Goal: Task Accomplishment & Management: Manage account settings

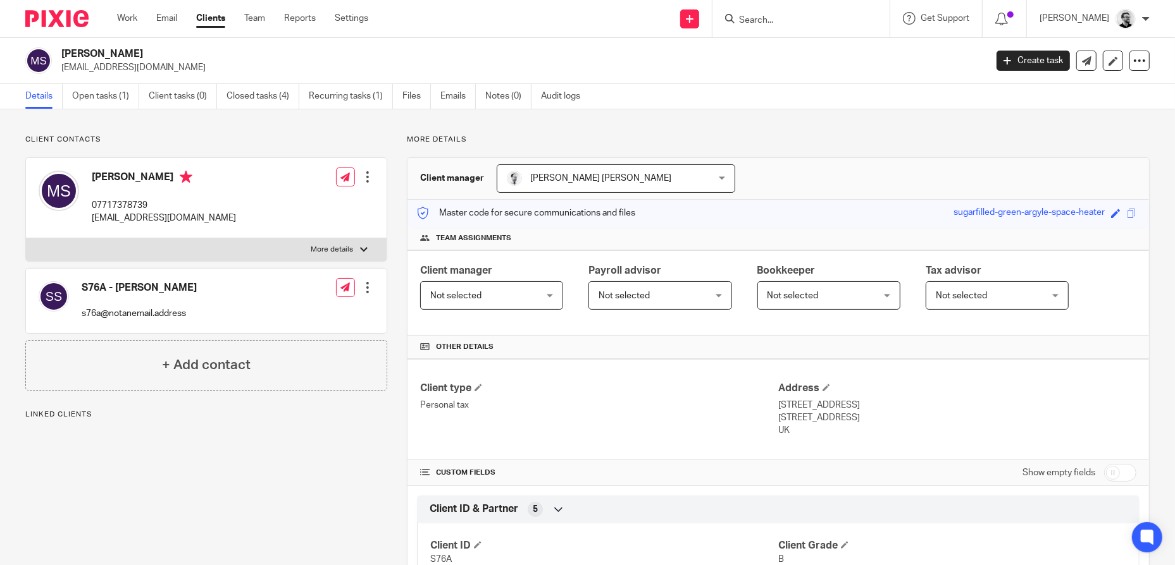
click at [773, 19] on input "Search" at bounding box center [795, 20] width 114 height 11
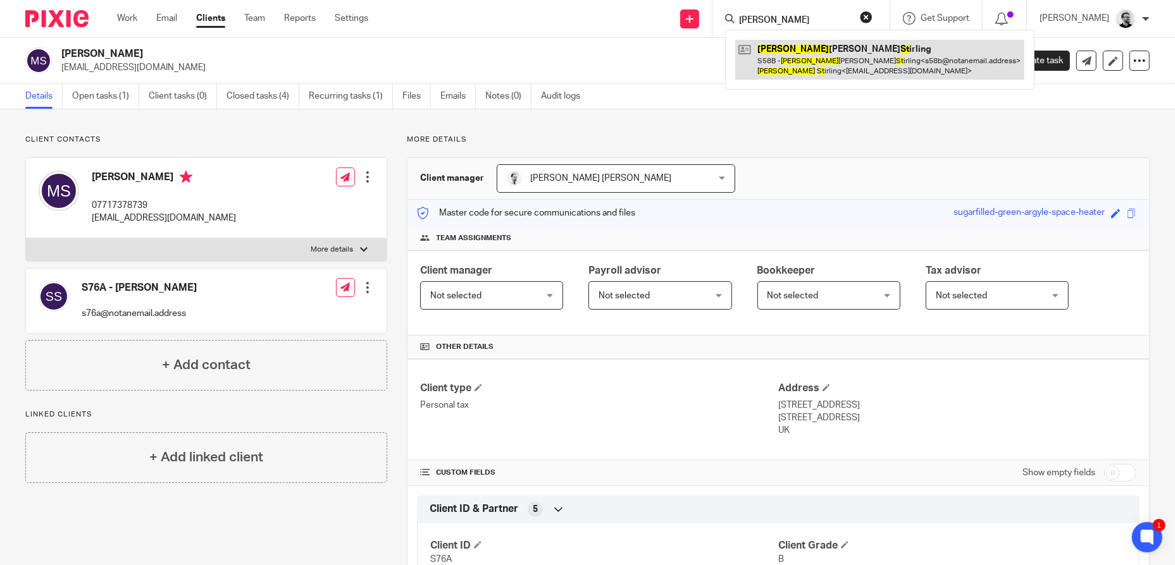
type input "karen st"
click at [901, 63] on link at bounding box center [879, 59] width 289 height 39
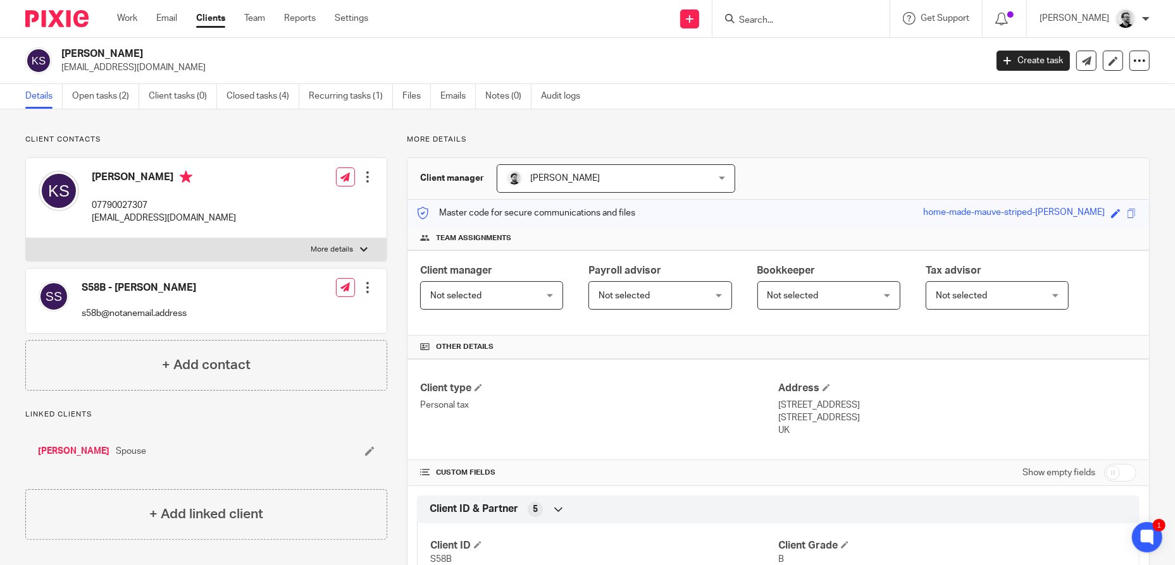
click at [794, 17] on input "Search" at bounding box center [795, 20] width 114 height 11
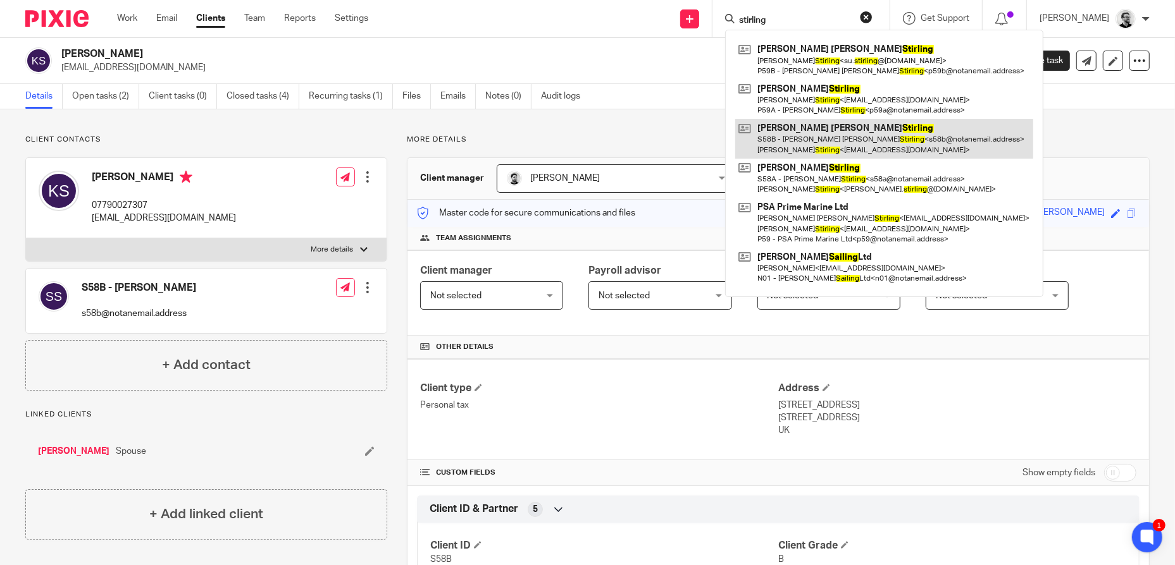
type input "stirling"
click at [885, 133] on link at bounding box center [884, 138] width 298 height 39
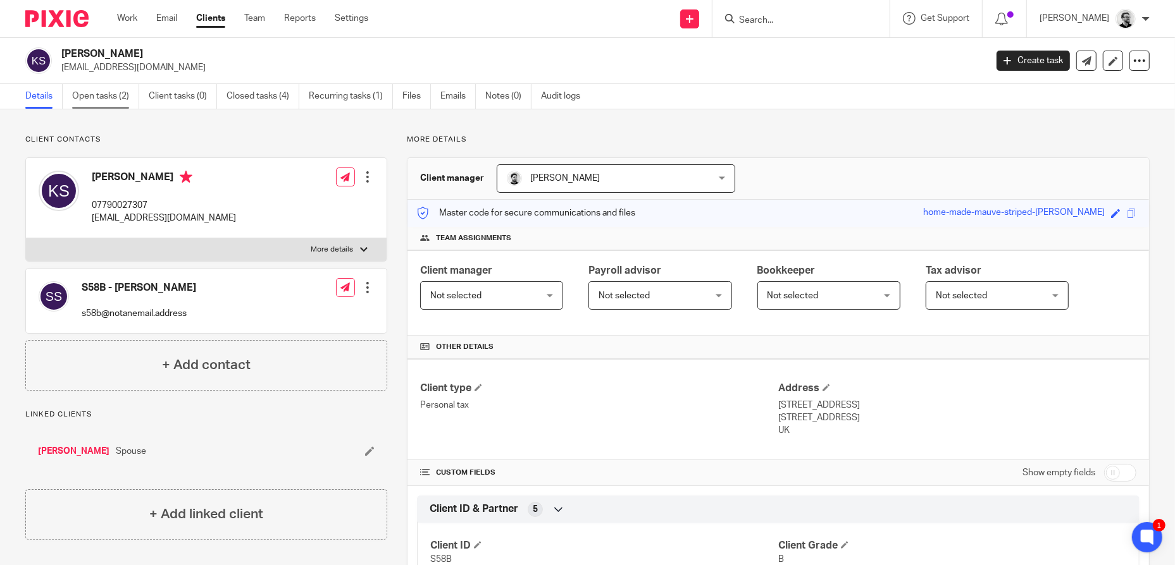
click at [108, 93] on link "Open tasks (2)" at bounding box center [105, 96] width 67 height 25
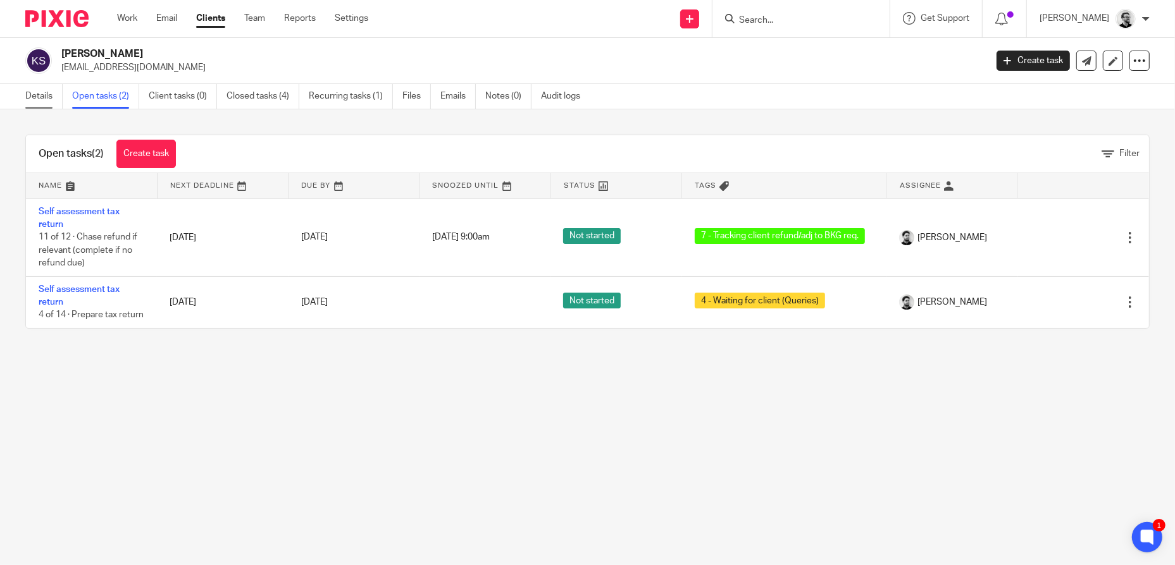
click at [44, 98] on link "Details" at bounding box center [43, 96] width 37 height 25
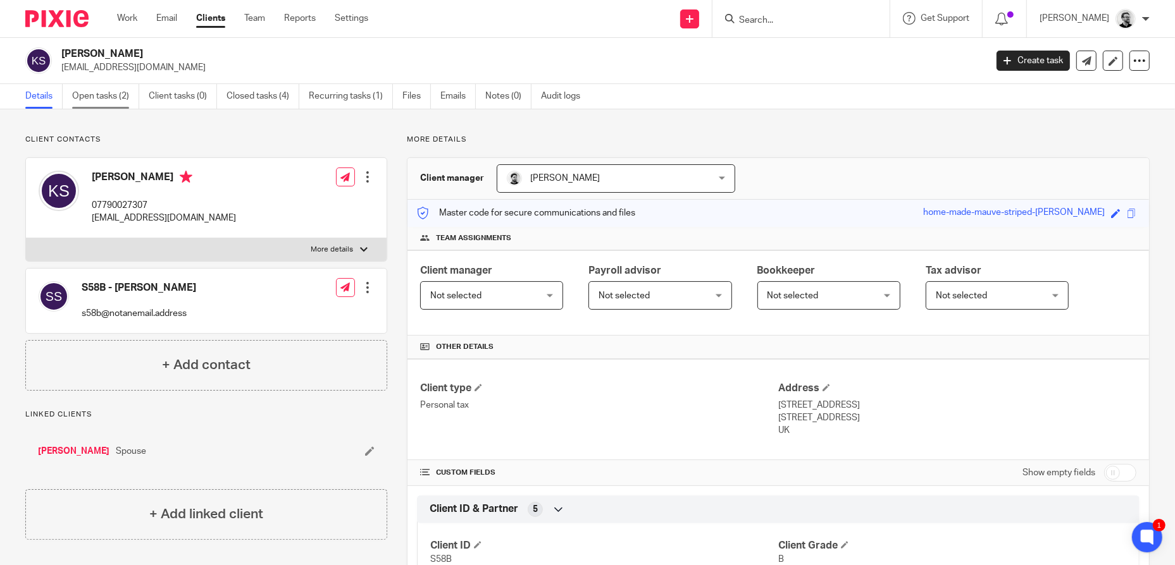
click at [117, 98] on link "Open tasks (2)" at bounding box center [105, 96] width 67 height 25
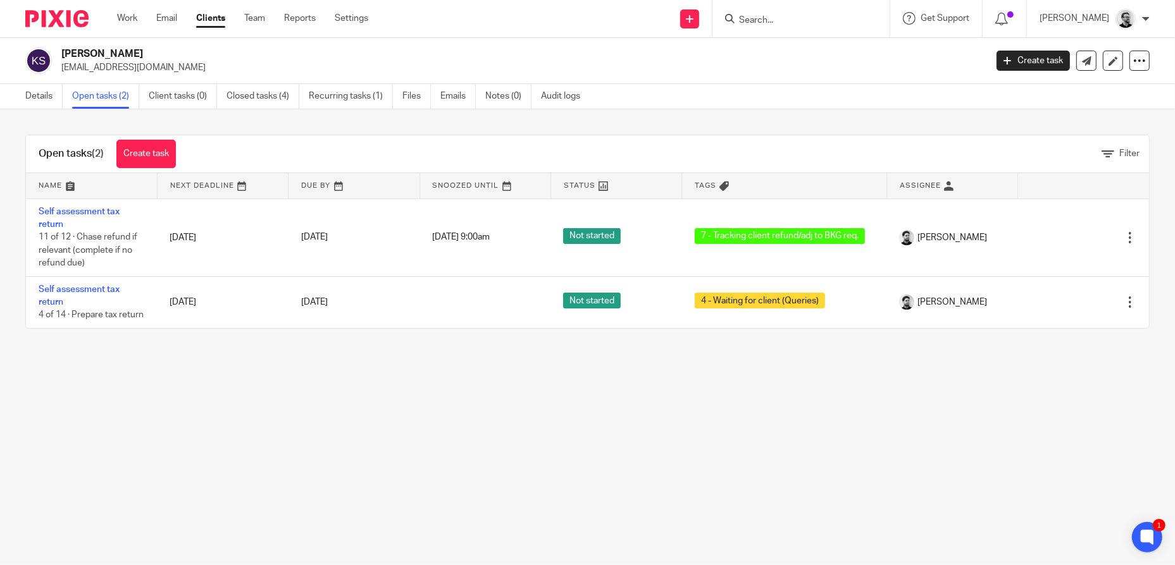
click at [788, 18] on input "Search" at bounding box center [795, 20] width 114 height 11
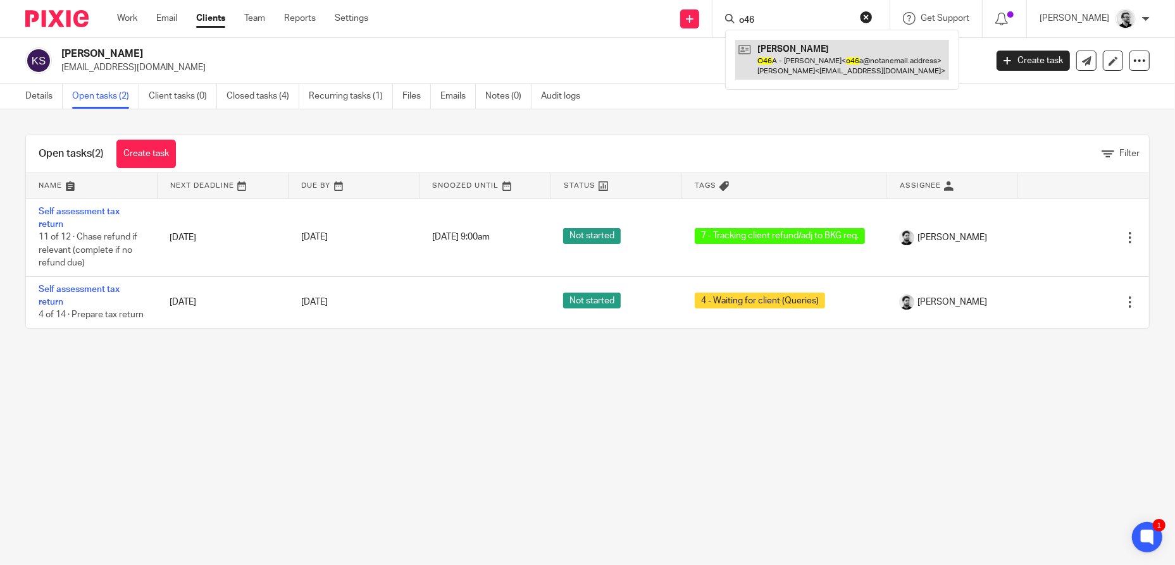
type input "o46"
click at [908, 71] on link at bounding box center [842, 59] width 214 height 39
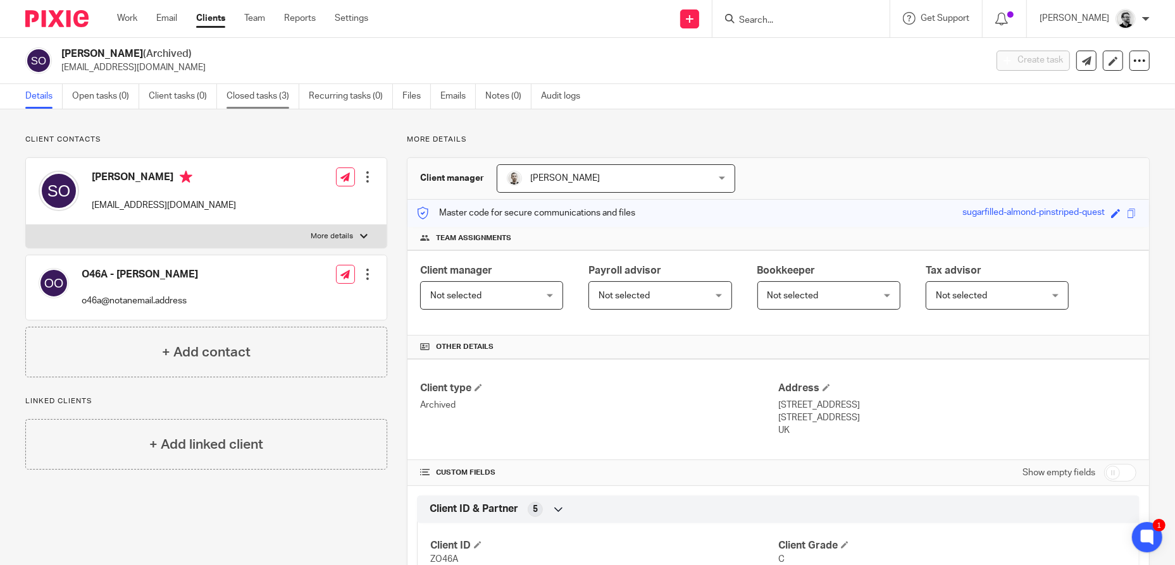
click at [275, 98] on link "Closed tasks (3)" at bounding box center [262, 96] width 73 height 25
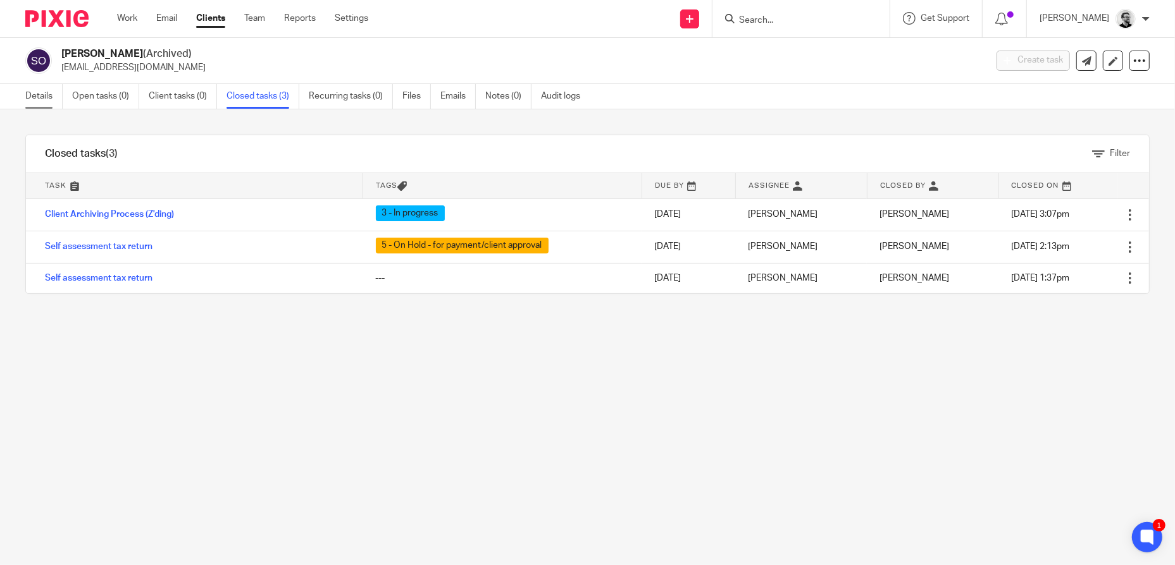
click at [47, 96] on link "Details" at bounding box center [43, 96] width 37 height 25
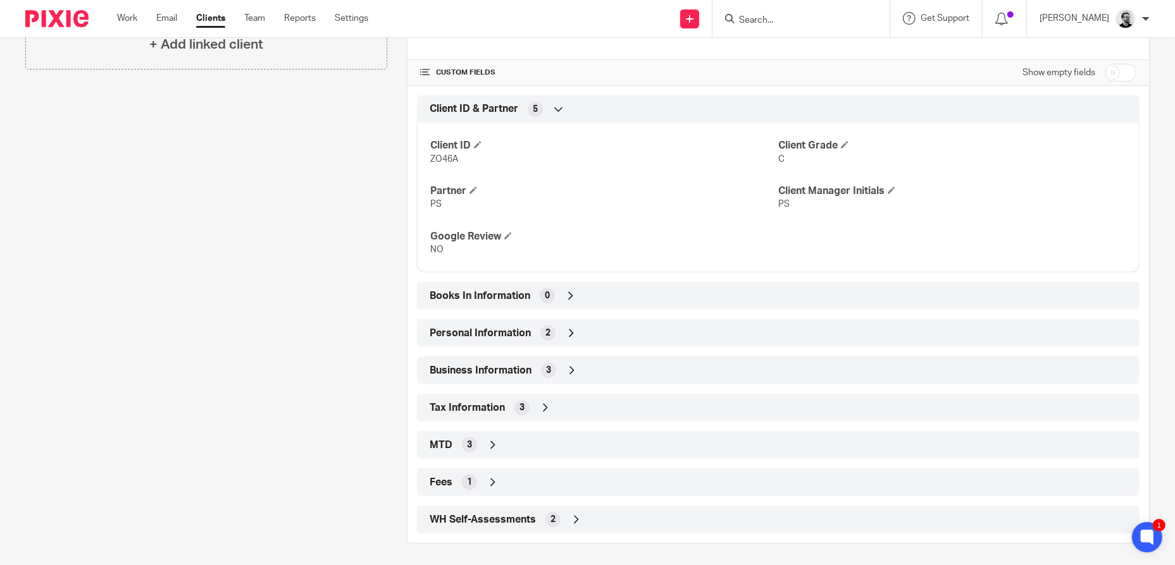
scroll to position [404, 0]
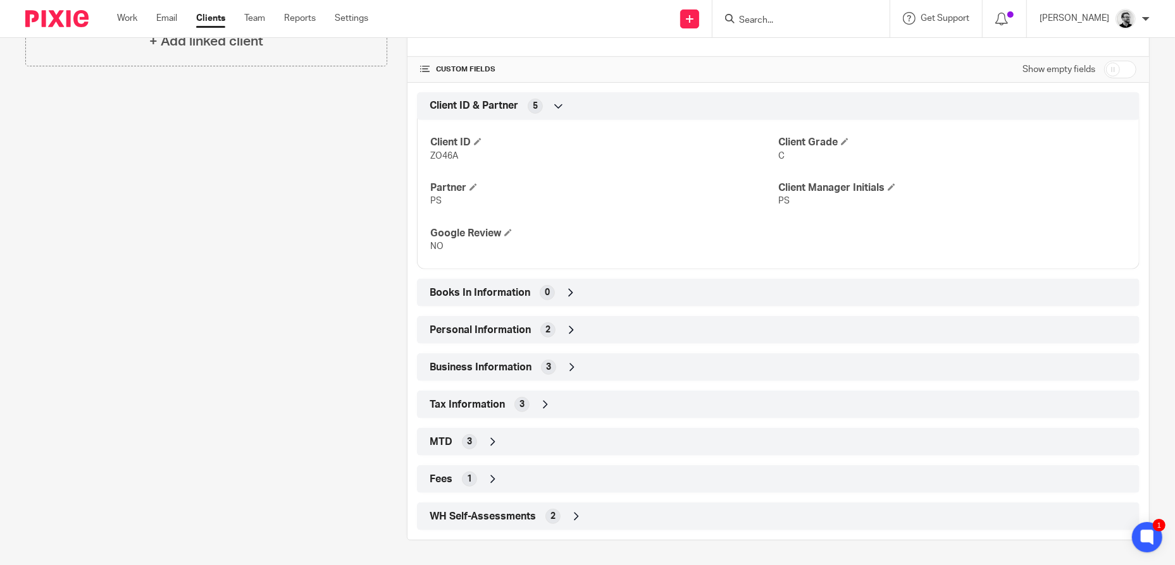
click at [602, 517] on div "WH Self-Assessments 2" at bounding box center [777, 517] width 703 height 22
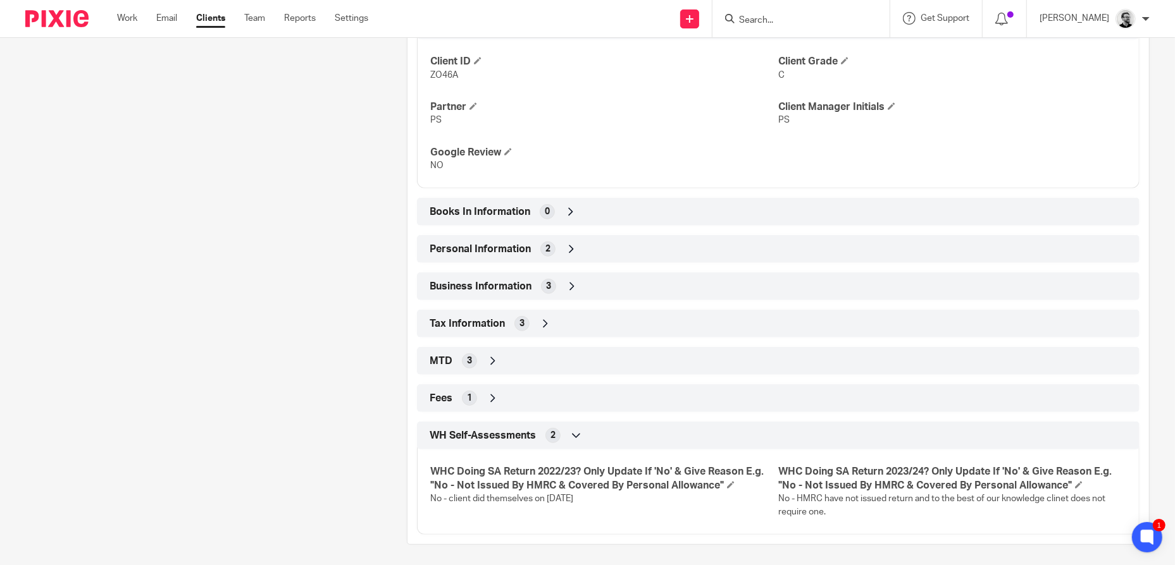
scroll to position [488, 0]
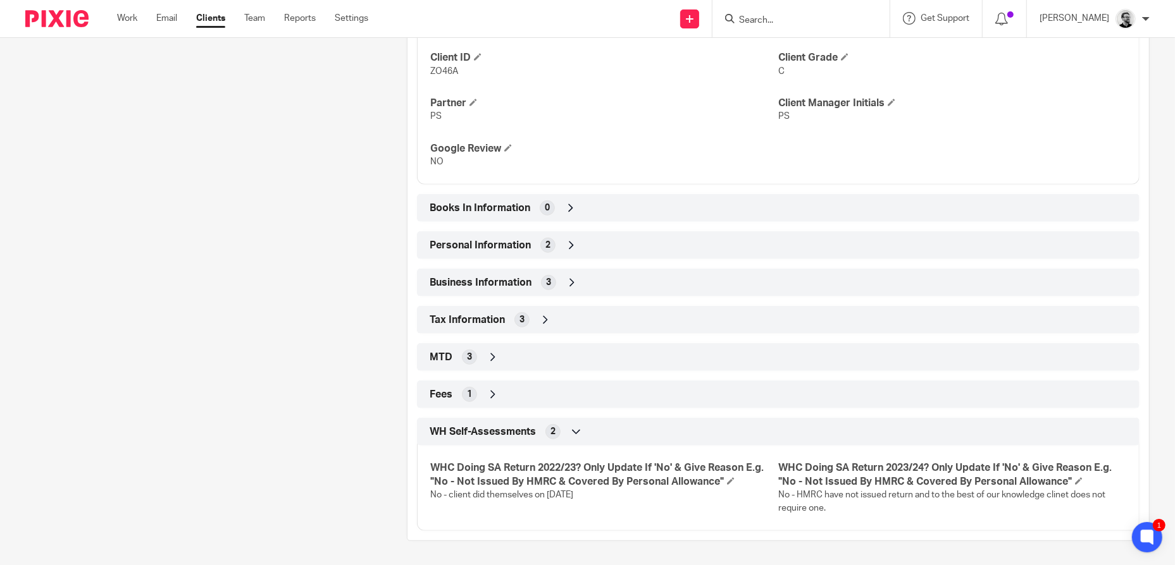
click at [597, 432] on div "WH Self-Assessments 2" at bounding box center [777, 432] width 703 height 22
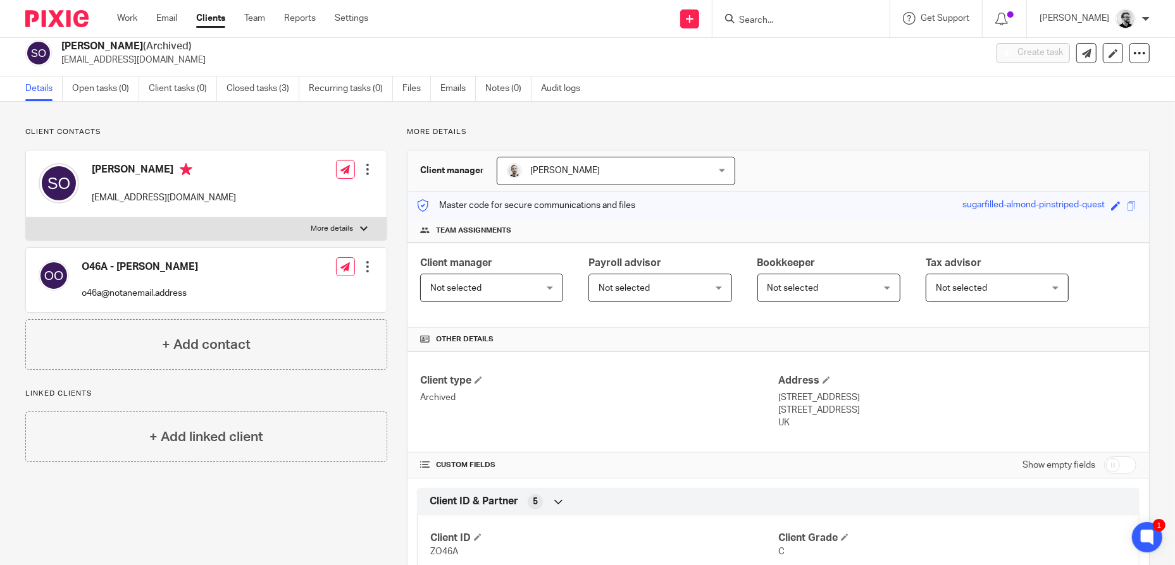
scroll to position [0, 0]
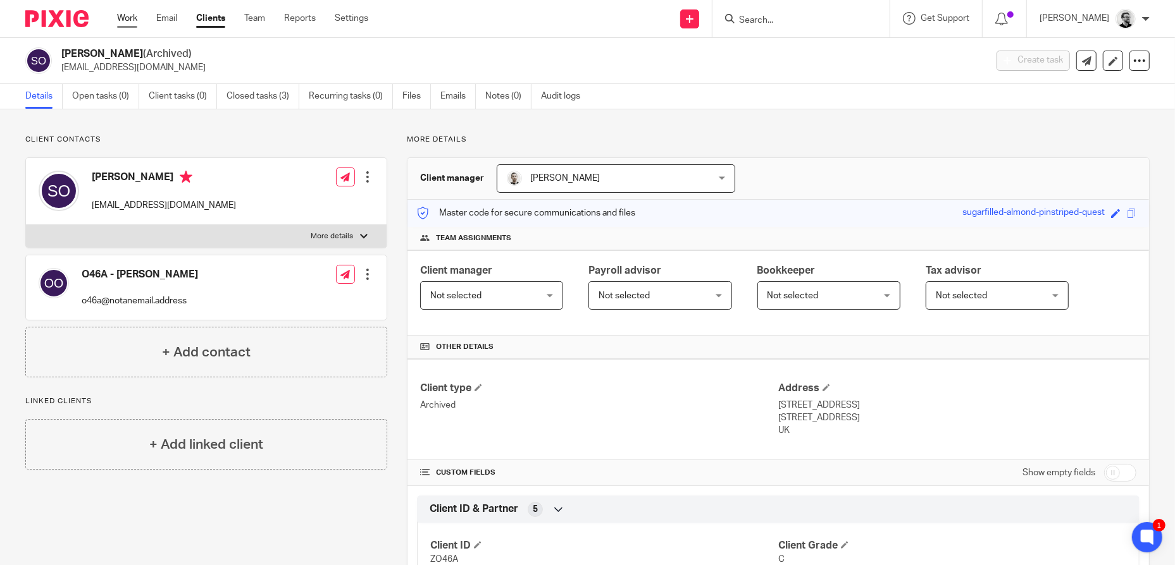
click at [128, 15] on link "Work" at bounding box center [127, 18] width 20 height 13
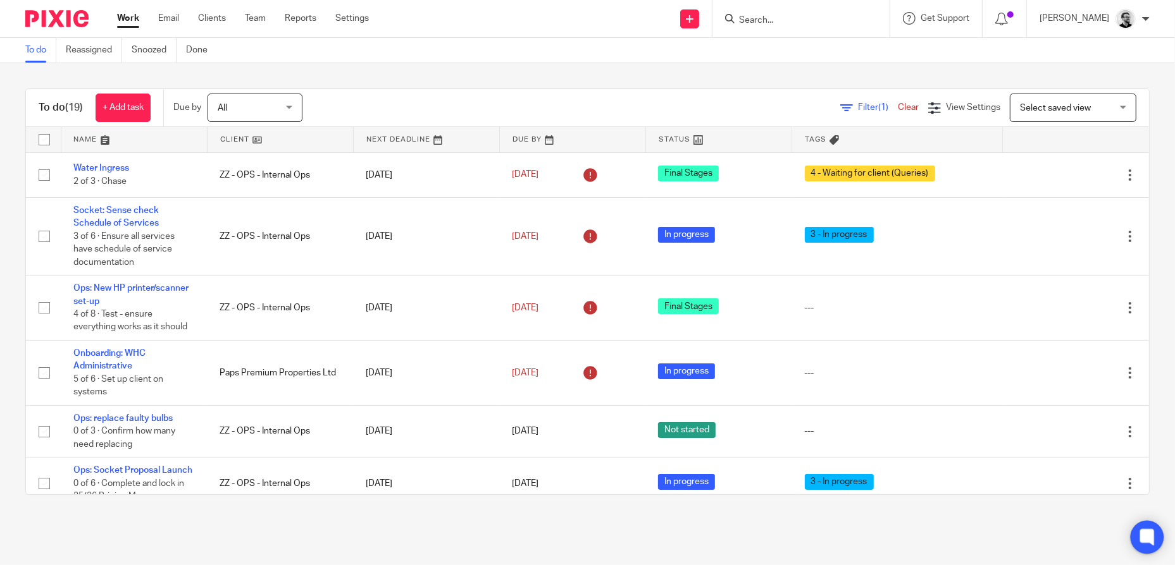
click at [1144, 541] on icon at bounding box center [1146, 537] width 9 height 9
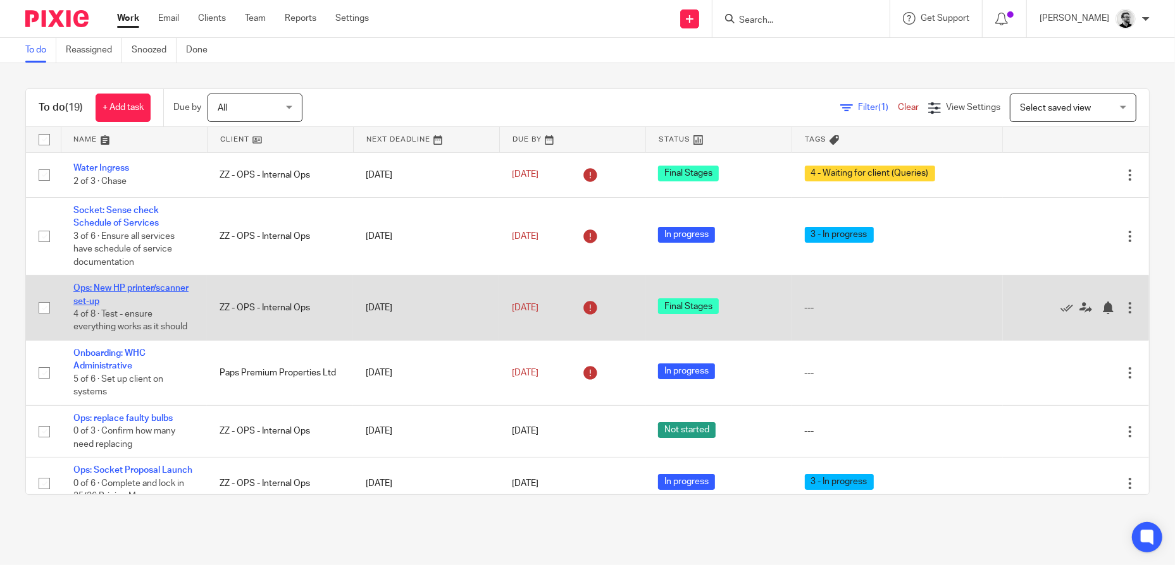
click at [113, 292] on link "Ops: New HP printer/scanner set-up" at bounding box center [130, 295] width 115 height 22
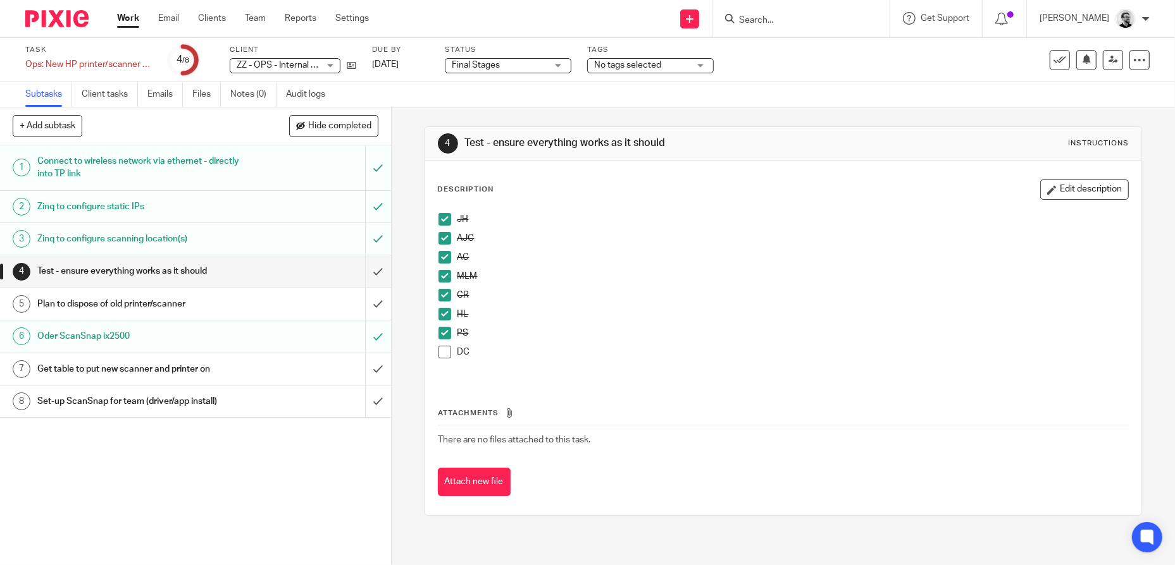
click at [443, 351] on span at bounding box center [444, 352] width 13 height 13
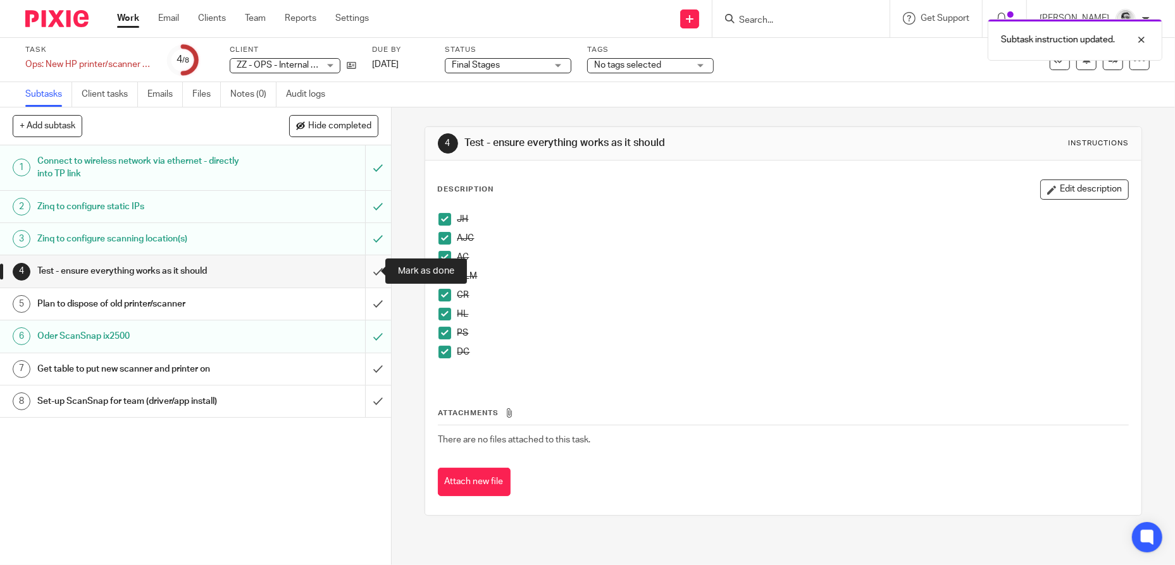
click at [369, 269] on input "submit" at bounding box center [195, 272] width 391 height 32
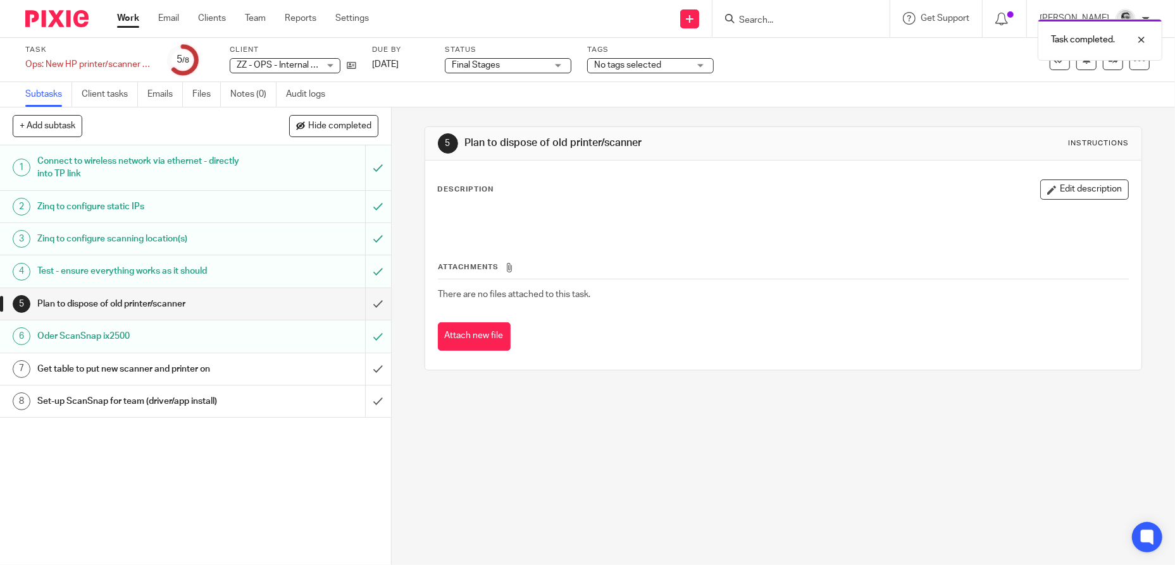
click at [240, 412] on link "8 Set-up ScanSnap for team (driver/app install)" at bounding box center [182, 402] width 365 height 32
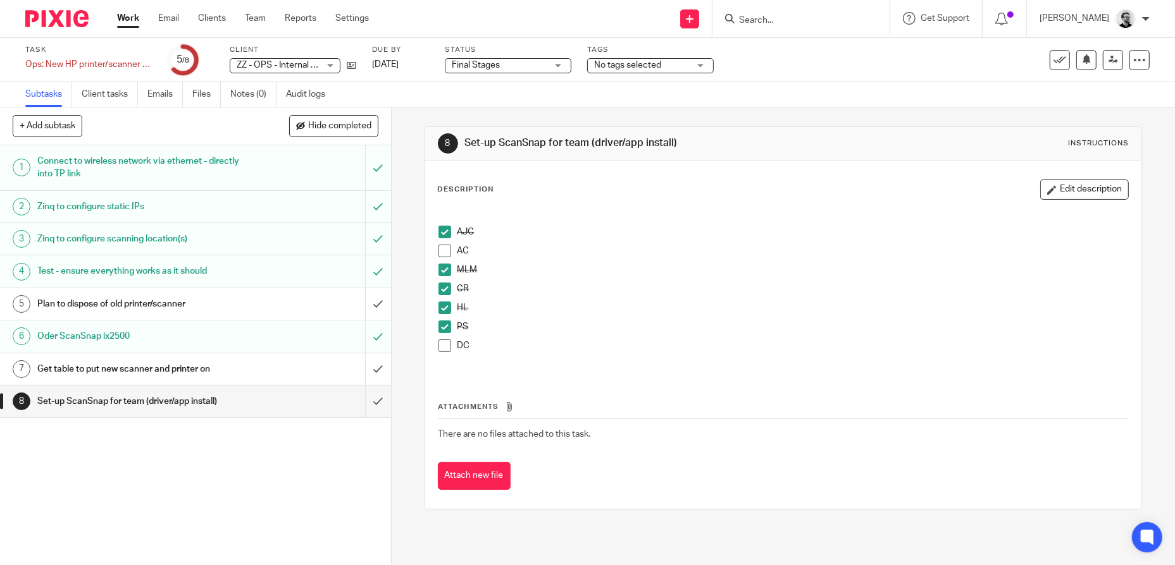
click at [125, 18] on link "Work" at bounding box center [128, 18] width 22 height 13
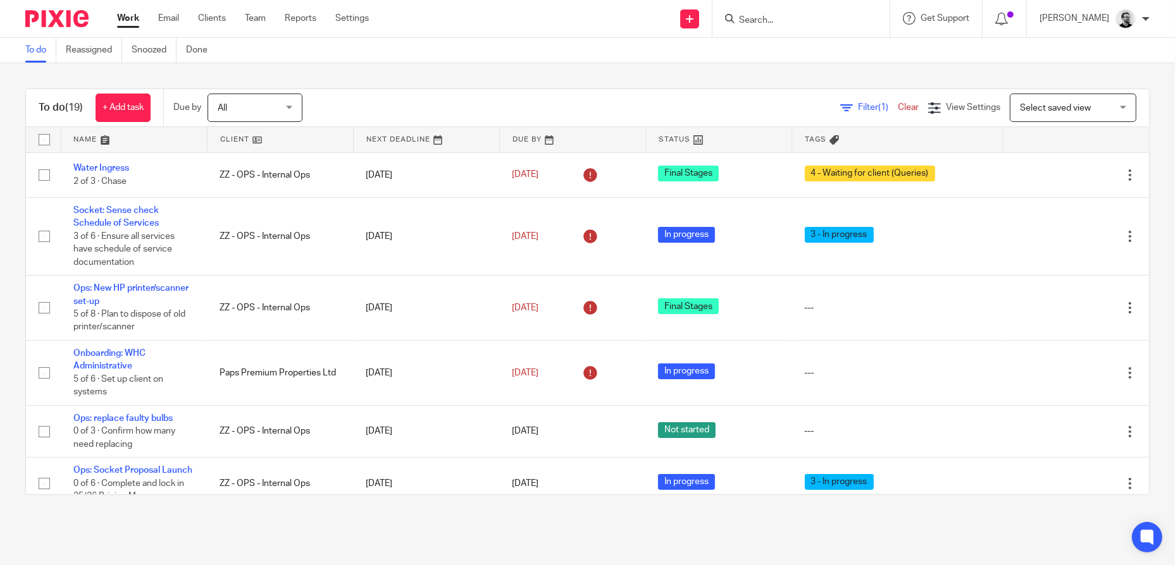
click at [1085, 65] on div "To do (19) + Add task Due by All All Today Tomorrow This week Next week This mo…" at bounding box center [587, 291] width 1175 height 457
drag, startPoint x: 140, startPoint y: 106, endPoint x: 166, endPoint y: 108, distance: 25.3
click at [140, 106] on link "+ Add task" at bounding box center [123, 108] width 55 height 28
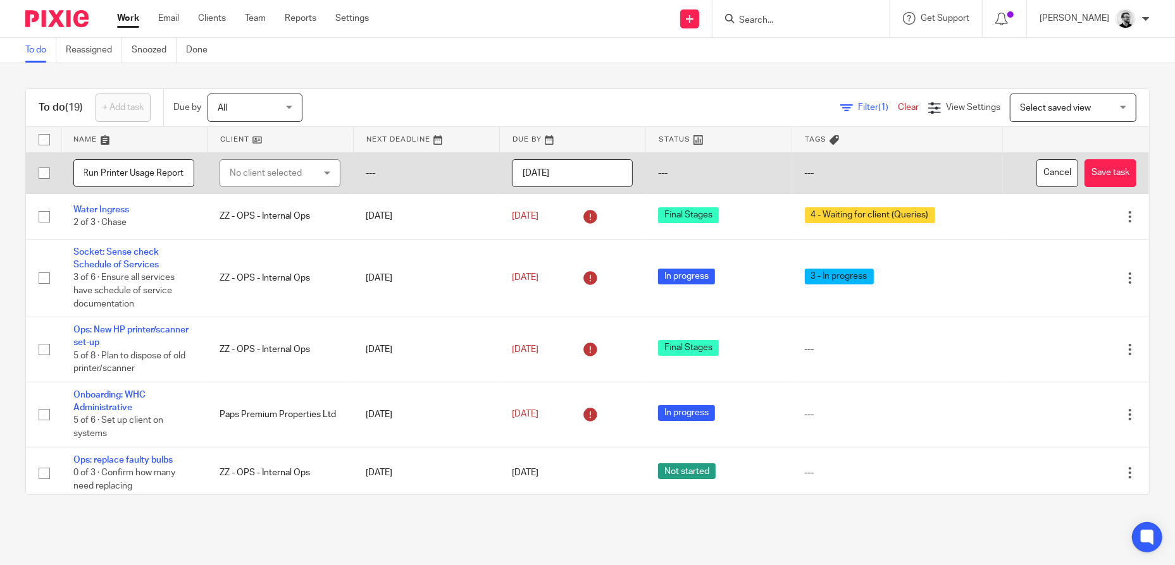
scroll to position [0, 25]
type input "Ops: Run Printer Usage Report"
click at [307, 171] on div "No client selected" at bounding box center [274, 173] width 88 height 27
type input "ops"
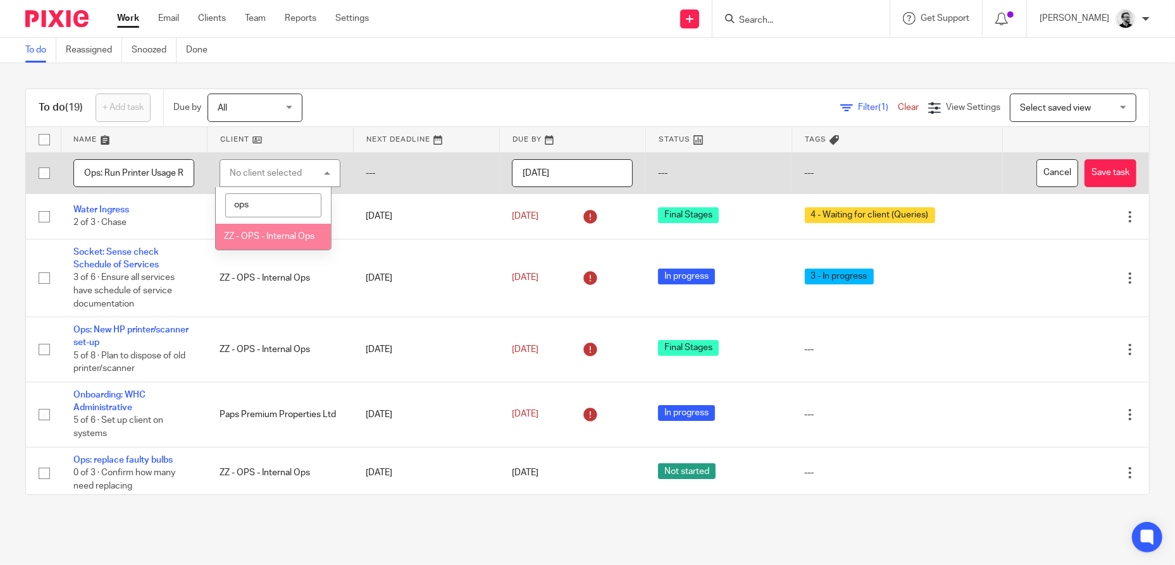
click at [287, 229] on li "ZZ - OPS - Internal Ops" at bounding box center [273, 237] width 115 height 26
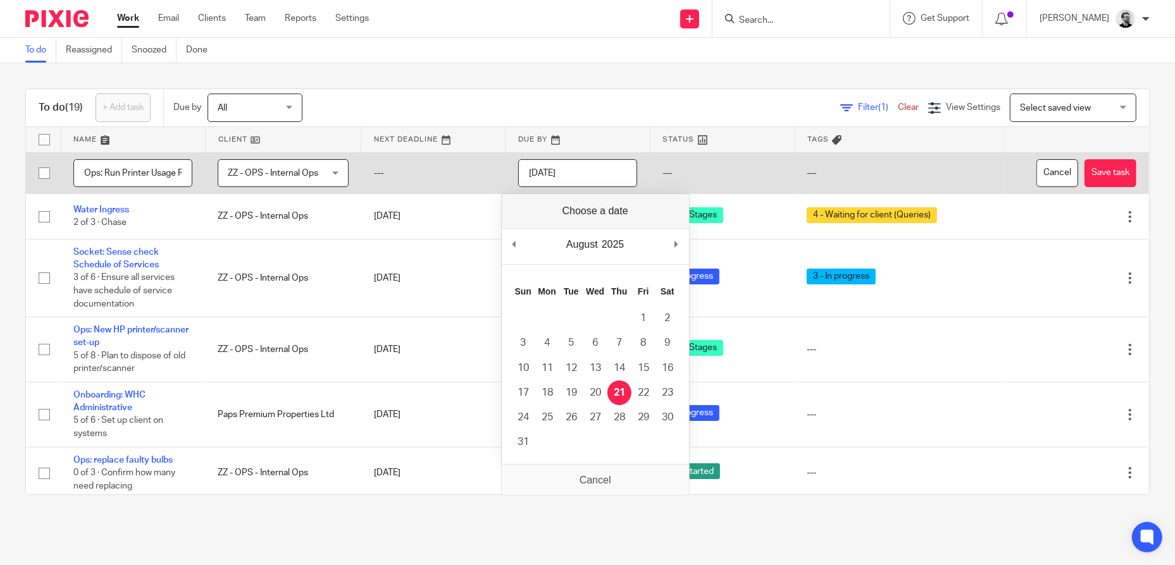
click at [557, 173] on input "[DATE]" at bounding box center [577, 173] width 119 height 28
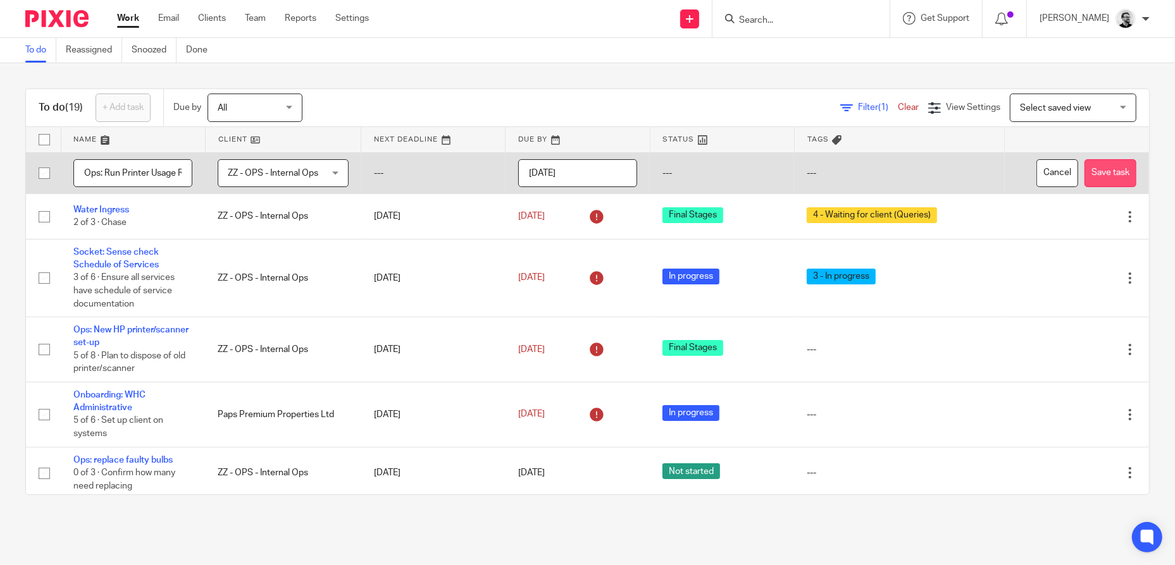
click at [1084, 171] on button "Save task" at bounding box center [1110, 173] width 52 height 28
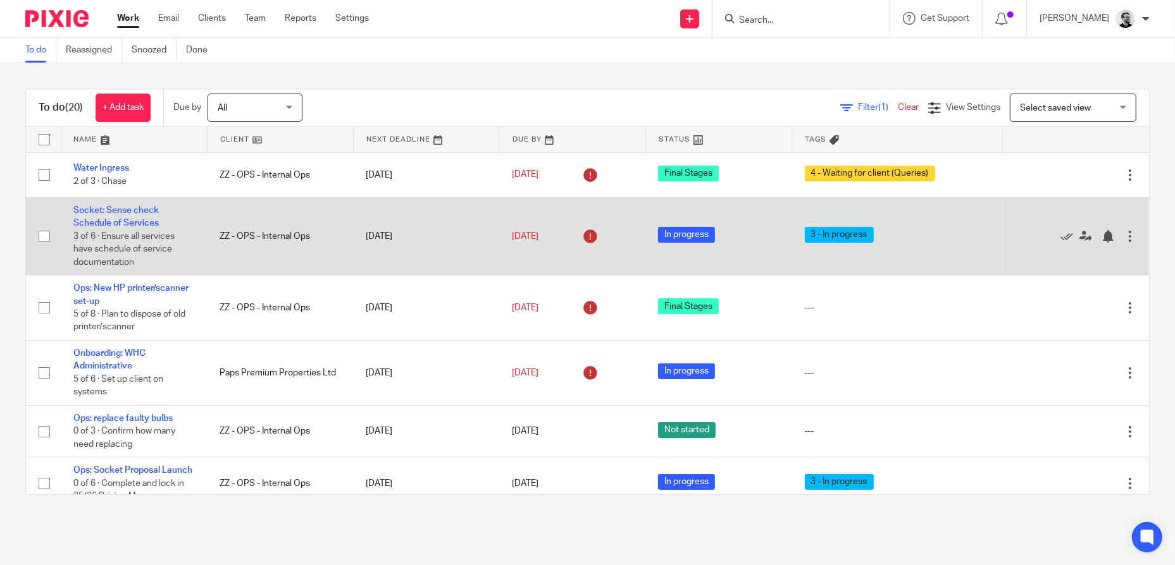
scroll to position [190, 0]
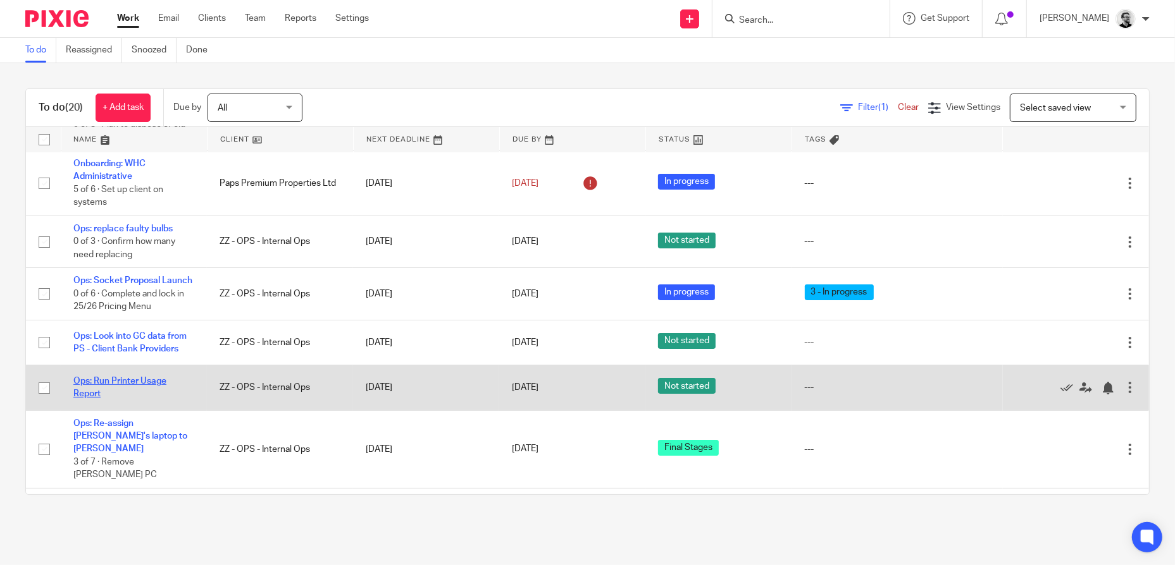
click at [154, 390] on link "Ops: Run Printer Usage Report" at bounding box center [119, 388] width 93 height 22
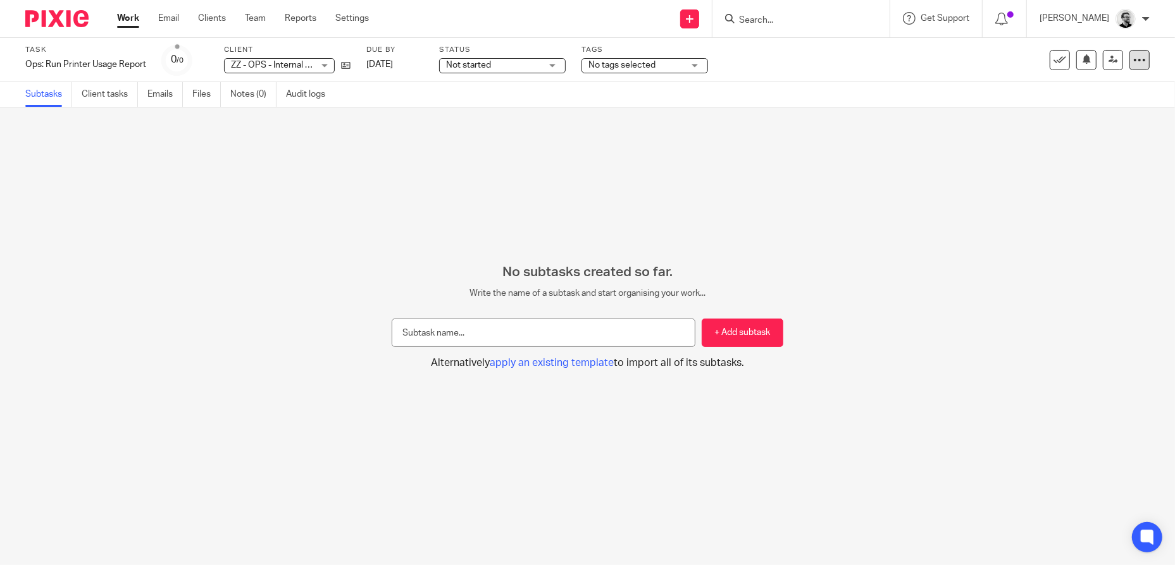
click at [1137, 65] on div at bounding box center [1139, 60] width 20 height 20
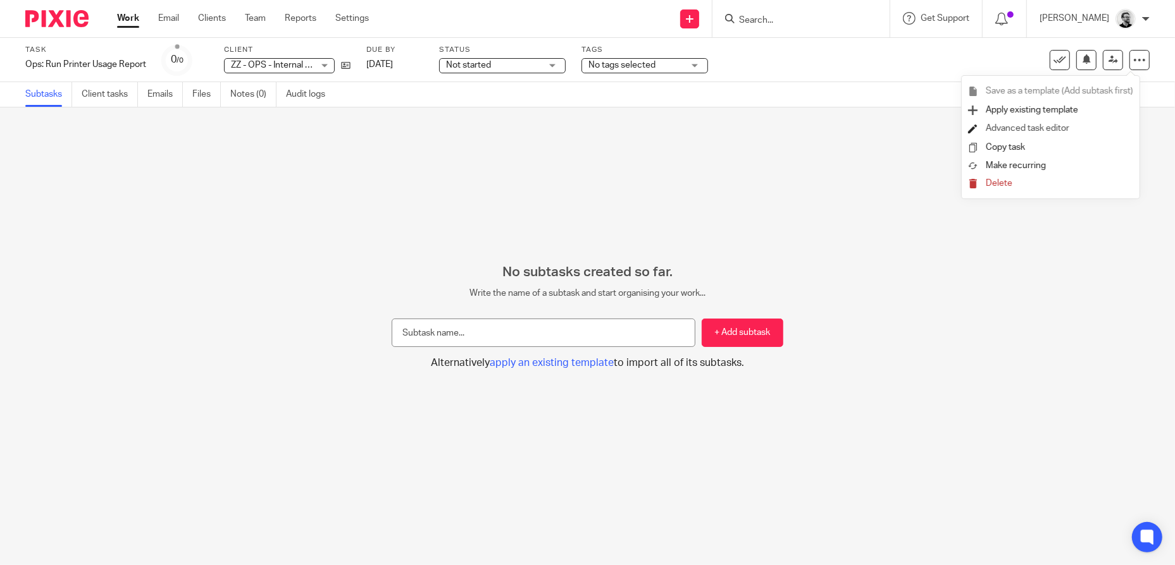
click at [1069, 131] on link "Advanced task editor" at bounding box center [1026, 128] width 83 height 9
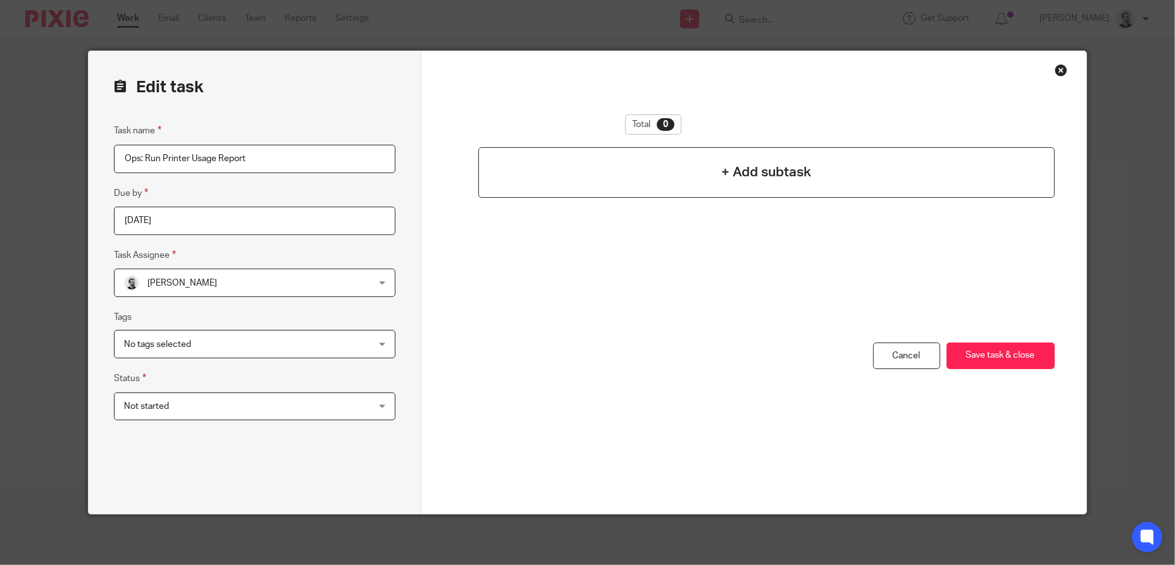
click at [747, 175] on h4 "+ Add subtask" at bounding box center [766, 173] width 90 height 20
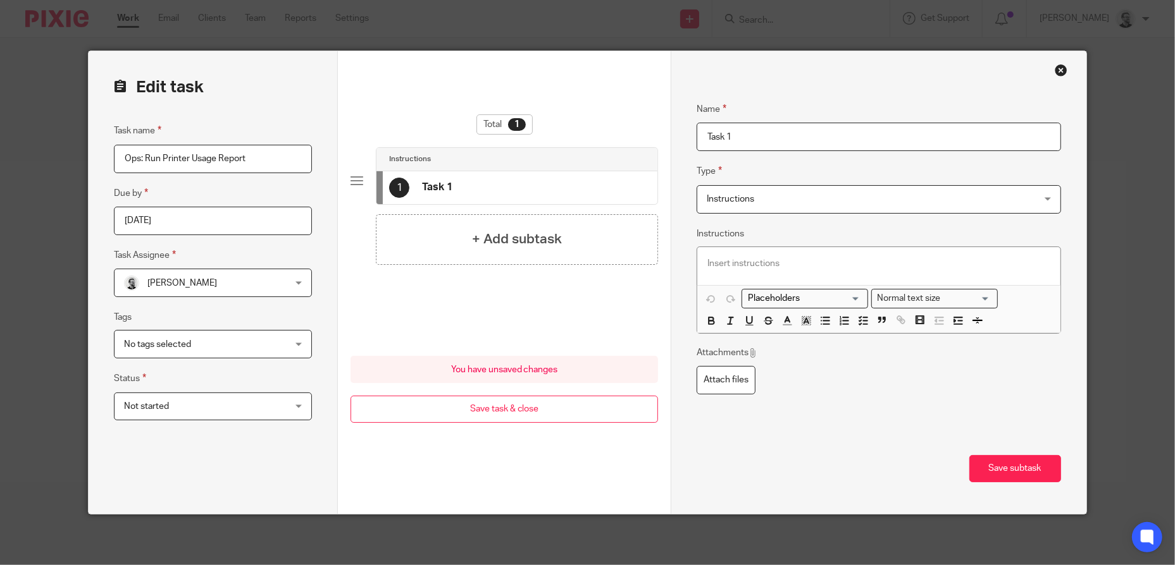
drag, startPoint x: 753, startPoint y: 135, endPoint x: 665, endPoint y: 138, distance: 87.3
click at [670, 138] on div "Name Task 1 Type Instructions Instructions Instructions Send automated email Se…" at bounding box center [878, 282] width 416 height 463
type input "Open HP smart App"
click at [786, 271] on div at bounding box center [878, 266] width 363 height 38
click at [1039, 471] on button "Save subtask" at bounding box center [1015, 468] width 92 height 27
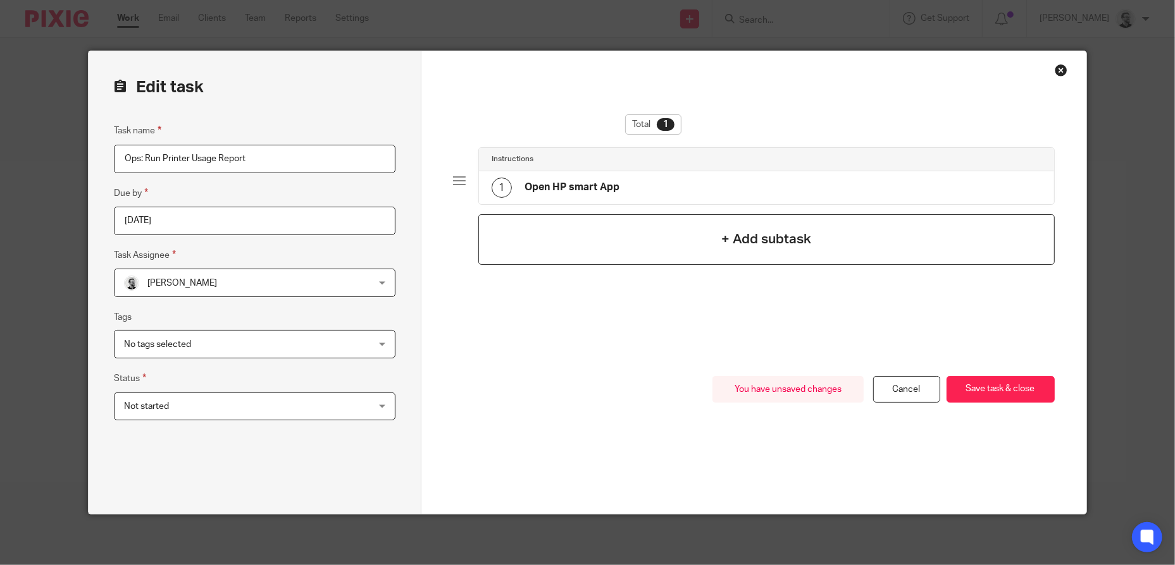
click at [703, 249] on div "+ Add subtask" at bounding box center [766, 239] width 576 height 51
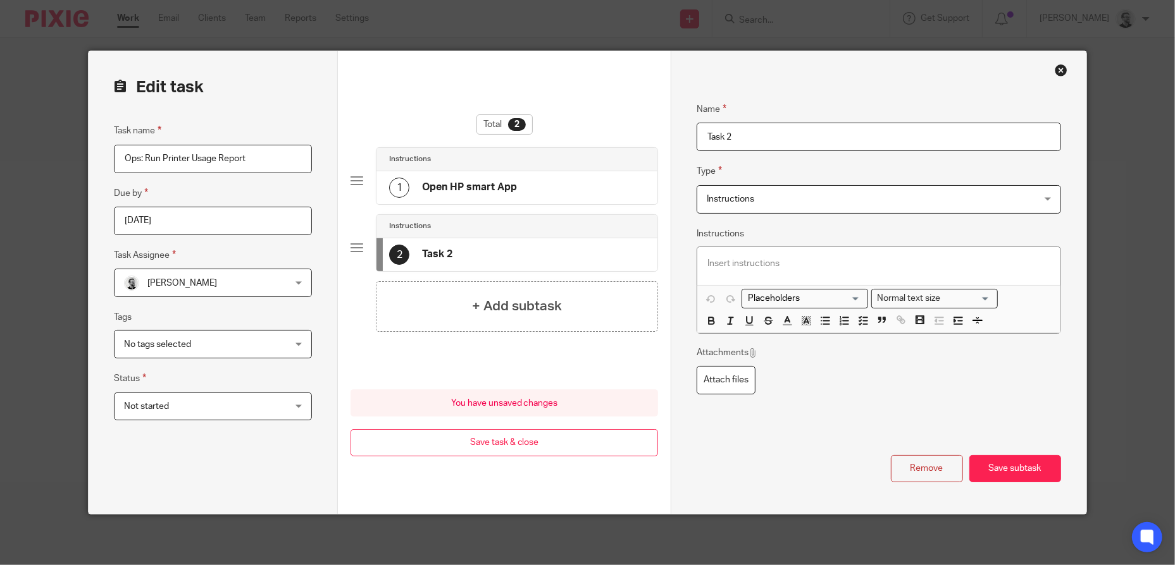
click at [739, 271] on div at bounding box center [878, 266] width 363 height 38
drag, startPoint x: 760, startPoint y: 139, endPoint x: 624, endPoint y: 137, distance: 136.0
click at [624, 137] on form "Edit task Task name Ops: Run Printer Usage Report Due by 2025-08-21 Task Assign…" at bounding box center [587, 282] width 997 height 463
type input "N"
type input "Print report and save to Sharepoint"
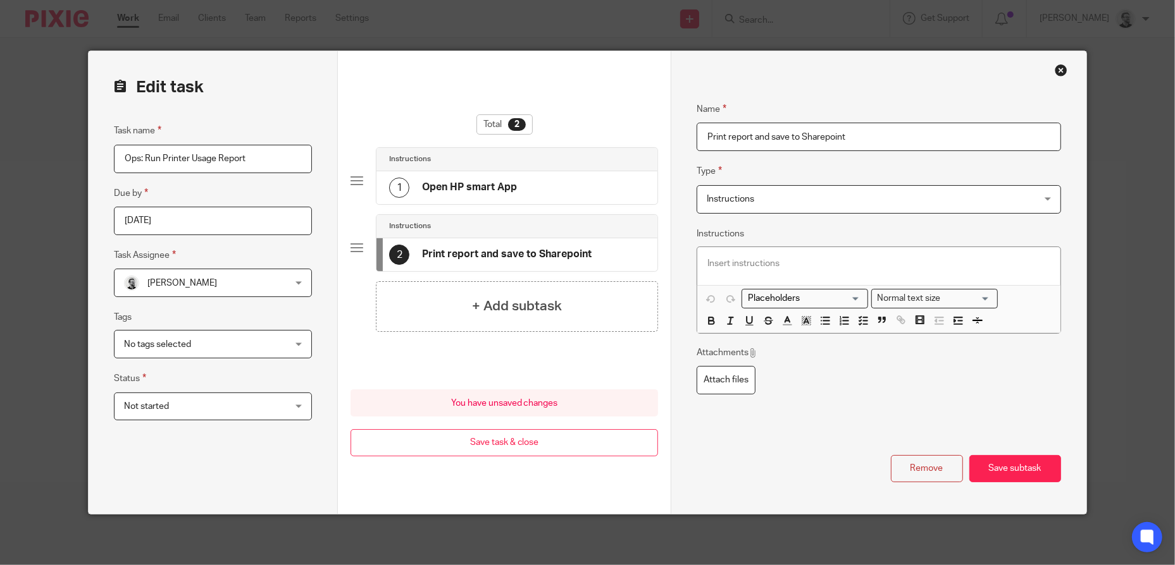
click at [739, 264] on p at bounding box center [878, 263] width 343 height 13
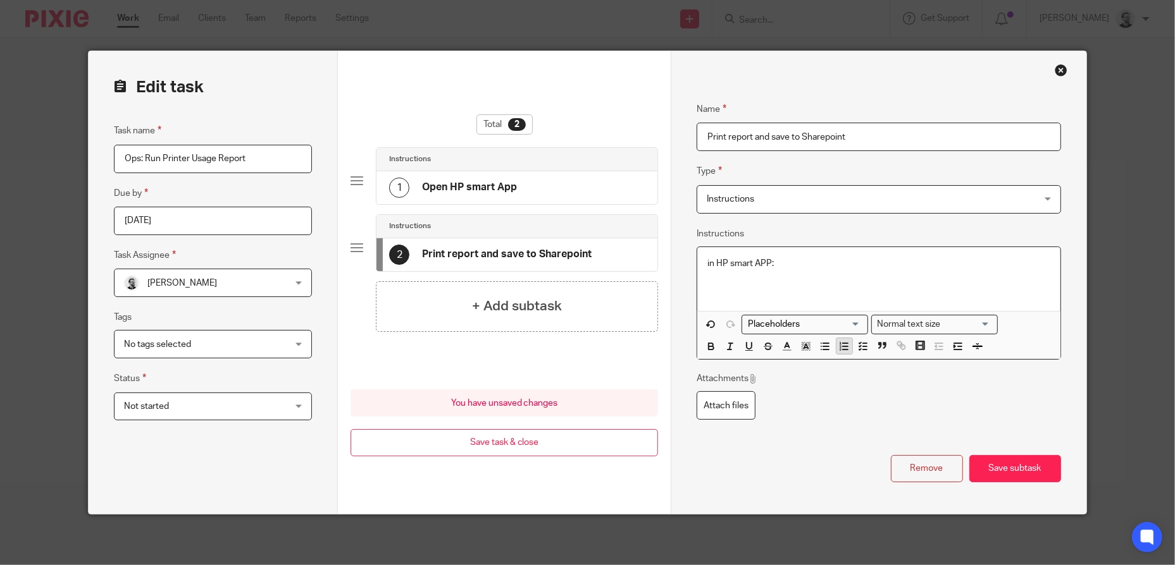
click at [838, 347] on icon "button" at bounding box center [843, 346] width 11 height 11
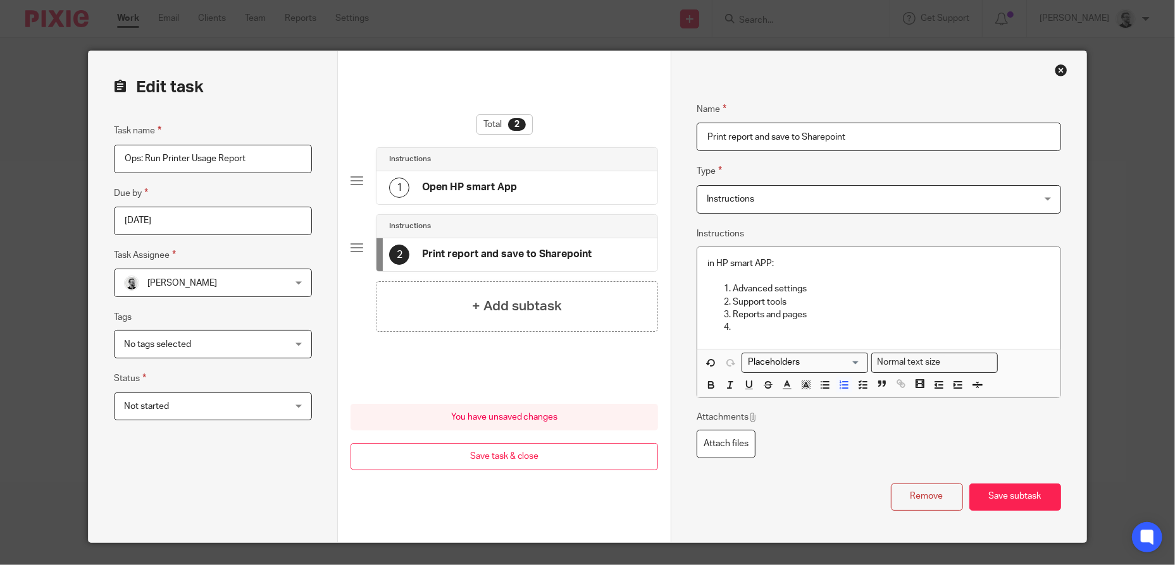
click at [798, 329] on p at bounding box center [891, 327] width 318 height 13
click at [843, 320] on p "Reports and pages" at bounding box center [891, 315] width 318 height 13
click at [831, 329] on p "Download >" at bounding box center [891, 327] width 318 height 13
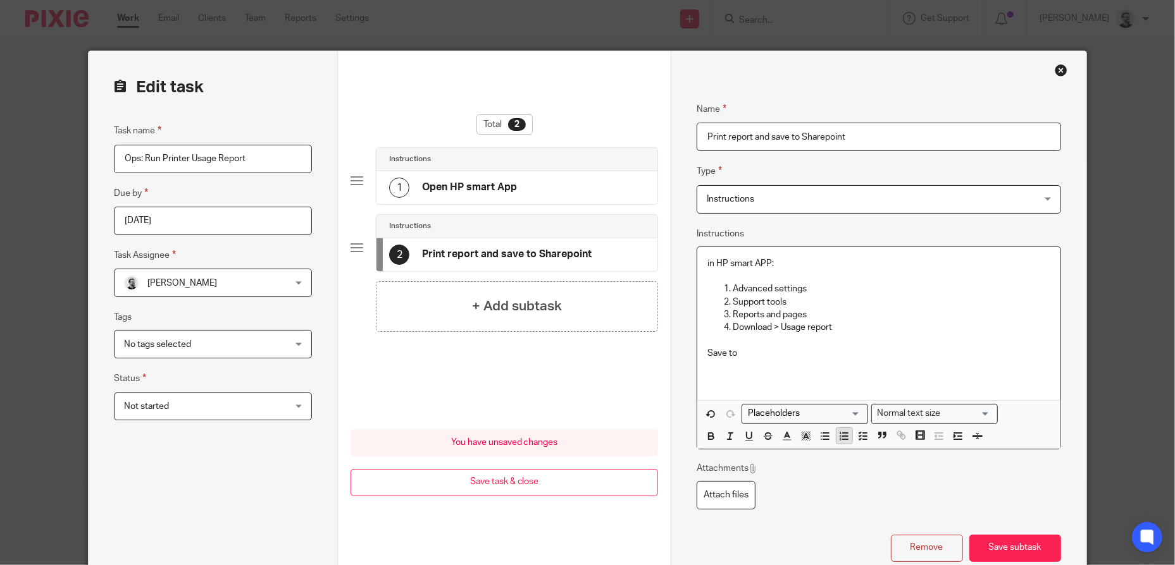
click at [840, 442] on icon "button" at bounding box center [843, 436] width 11 height 11
click at [777, 385] on p at bounding box center [891, 379] width 318 height 13
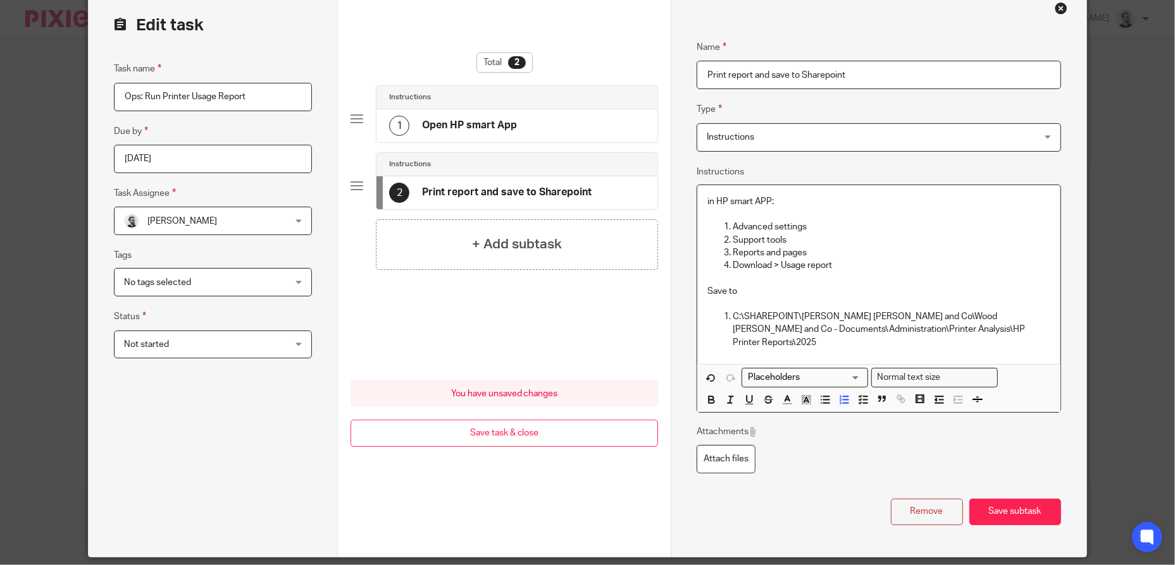
scroll to position [63, 0]
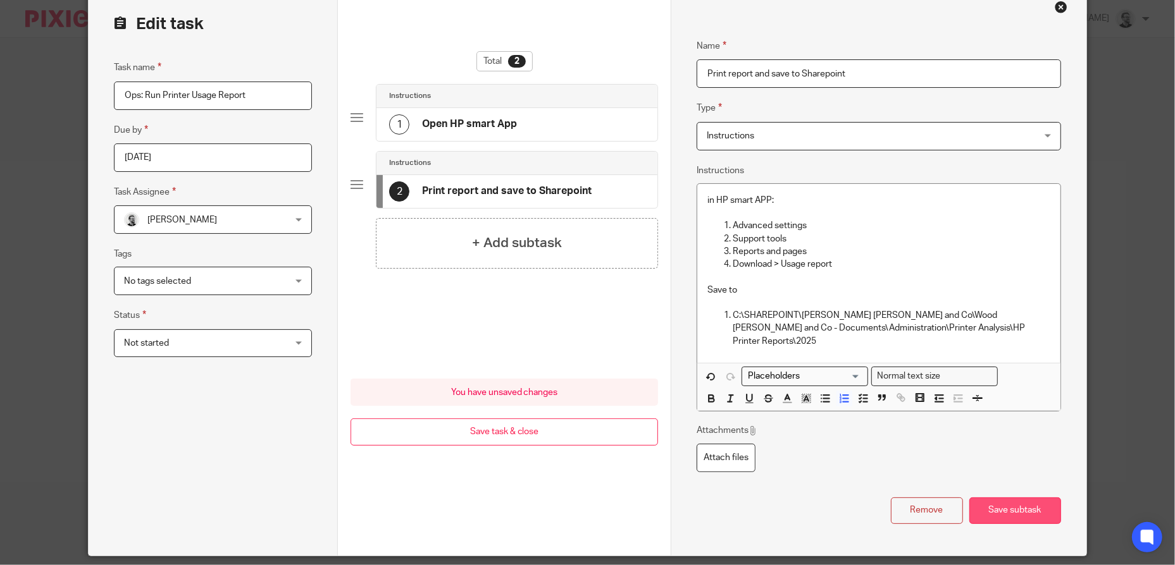
click at [1020, 498] on button "Save subtask" at bounding box center [1015, 511] width 92 height 27
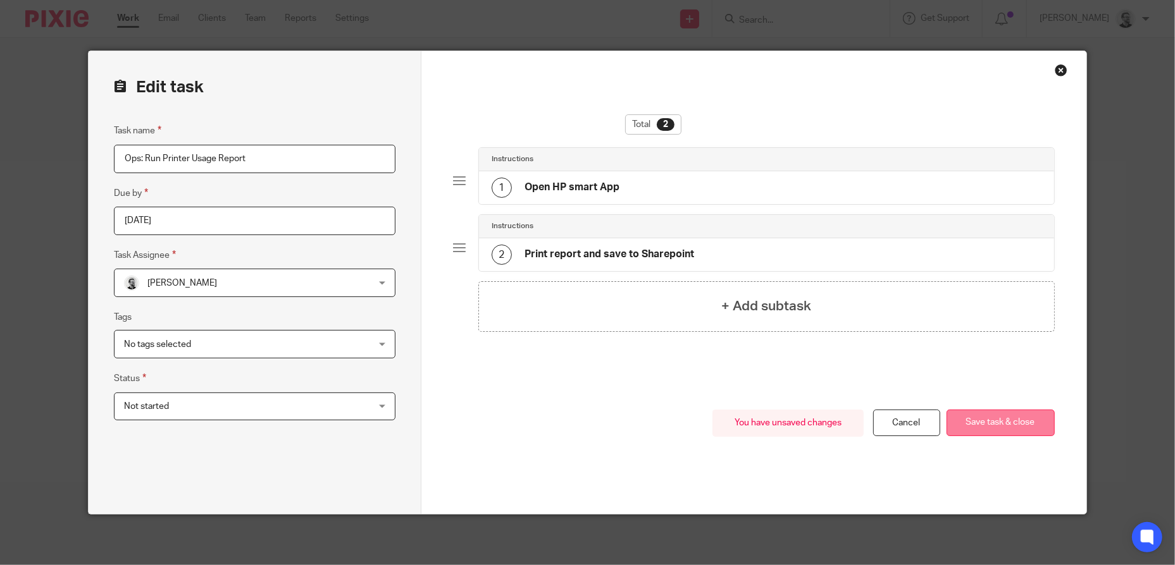
click at [986, 421] on button "Save task & close" at bounding box center [1000, 423] width 108 height 27
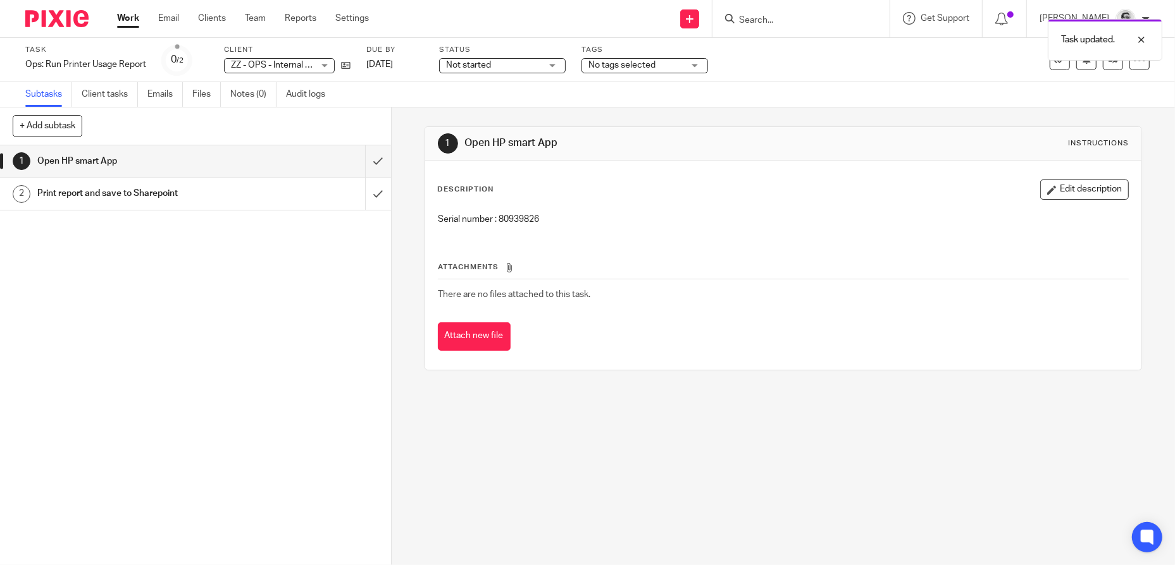
click at [555, 63] on div "Not started Not started" at bounding box center [502, 65] width 127 height 15
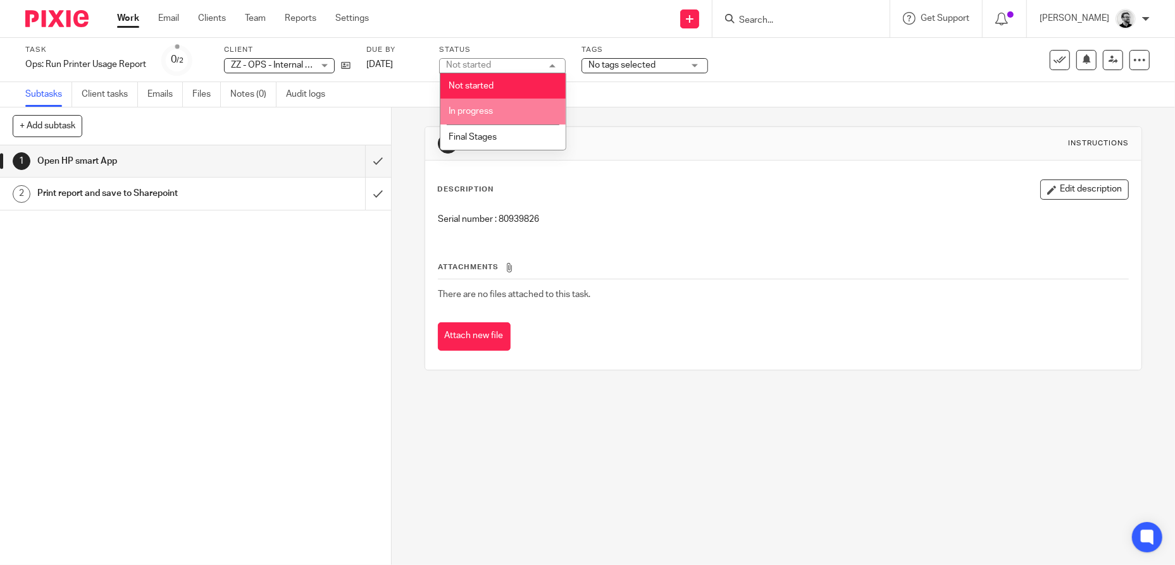
click at [499, 106] on li "In progress" at bounding box center [502, 112] width 125 height 26
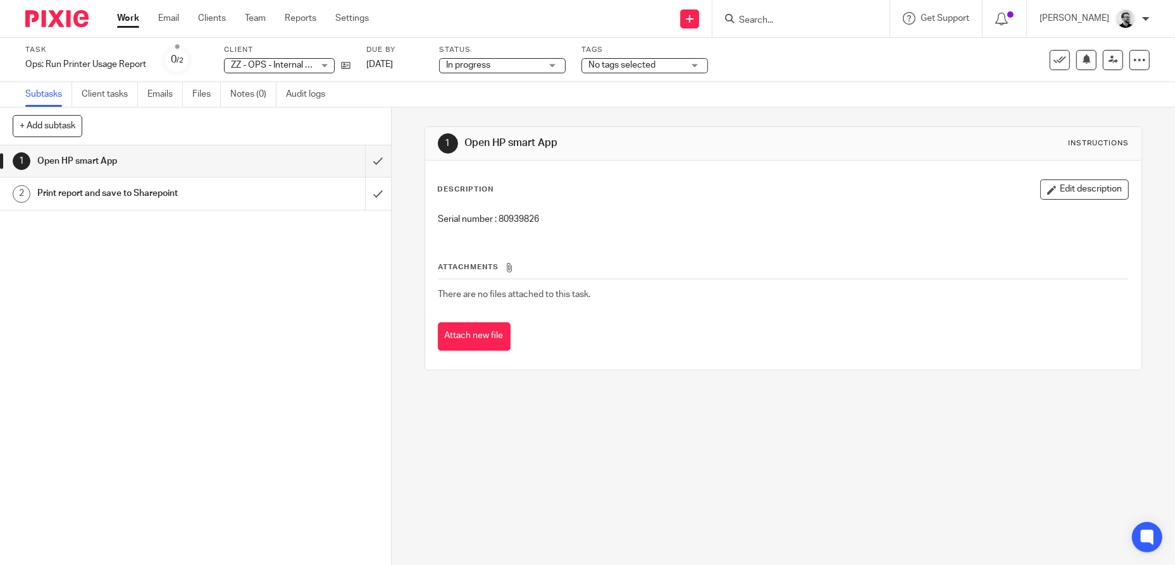
click at [788, 400] on div "1 Open HP smart App Instructions Description Edit description Serial number : 8…" at bounding box center [783, 337] width 783 height 458
click at [1133, 64] on icon at bounding box center [1139, 60] width 13 height 13
drag, startPoint x: 1092, startPoint y: 89, endPoint x: 1020, endPoint y: 392, distance: 310.7
click at [1020, 392] on body "Work Email Clients Team Reports Settings Work Email Clients Team Reports Settin…" at bounding box center [587, 282] width 1175 height 565
click at [1133, 54] on icon at bounding box center [1139, 60] width 13 height 13
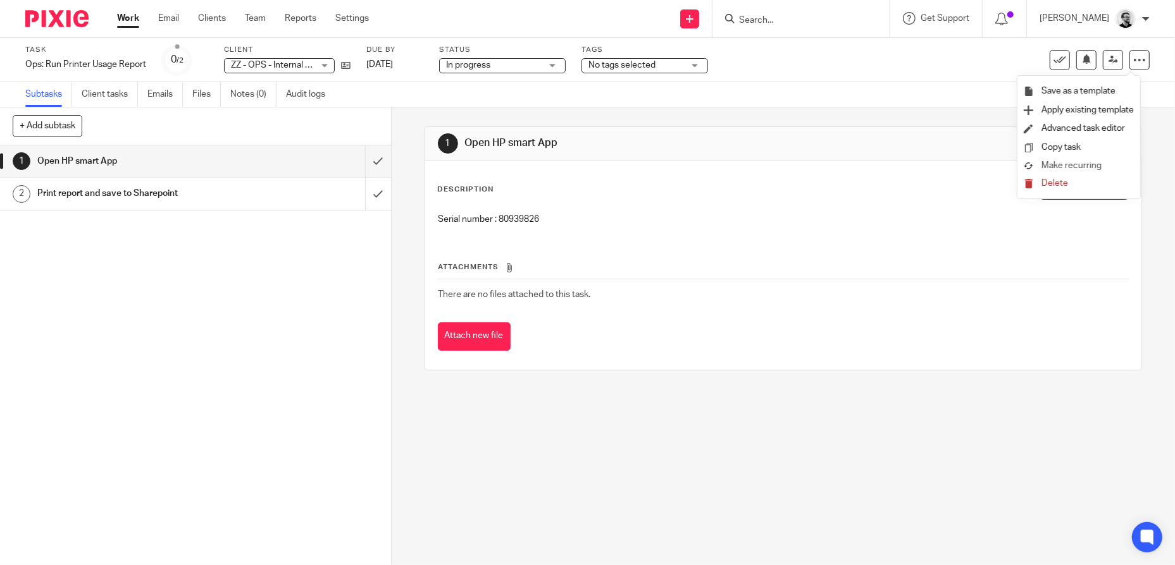
click at [1090, 166] on span "Make recurring" at bounding box center [1071, 165] width 60 height 9
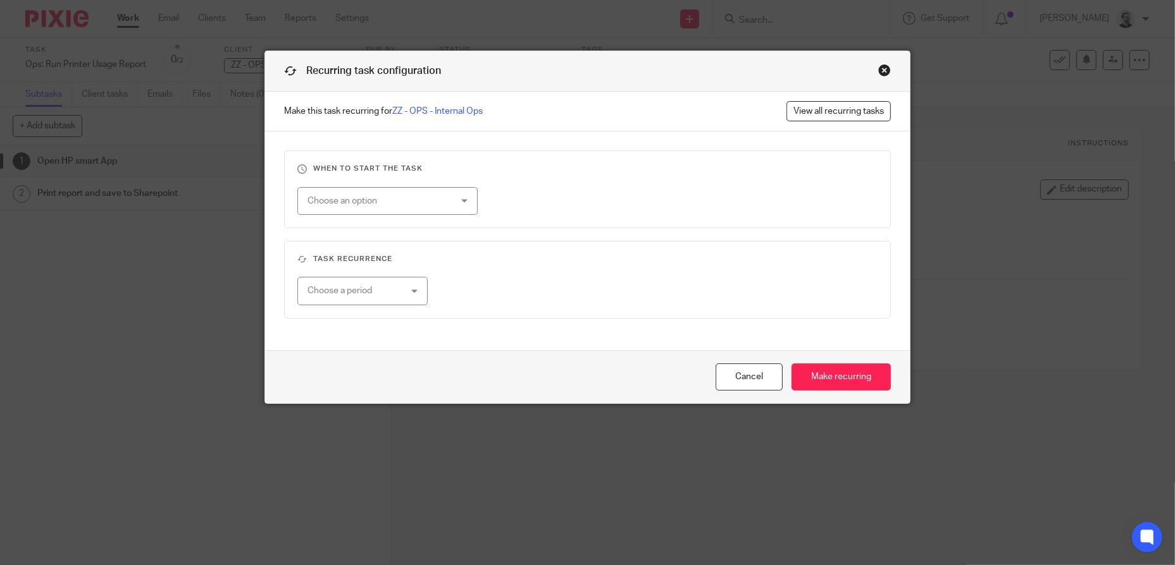
click at [456, 206] on div "Choose an option" at bounding box center [387, 201] width 180 height 28
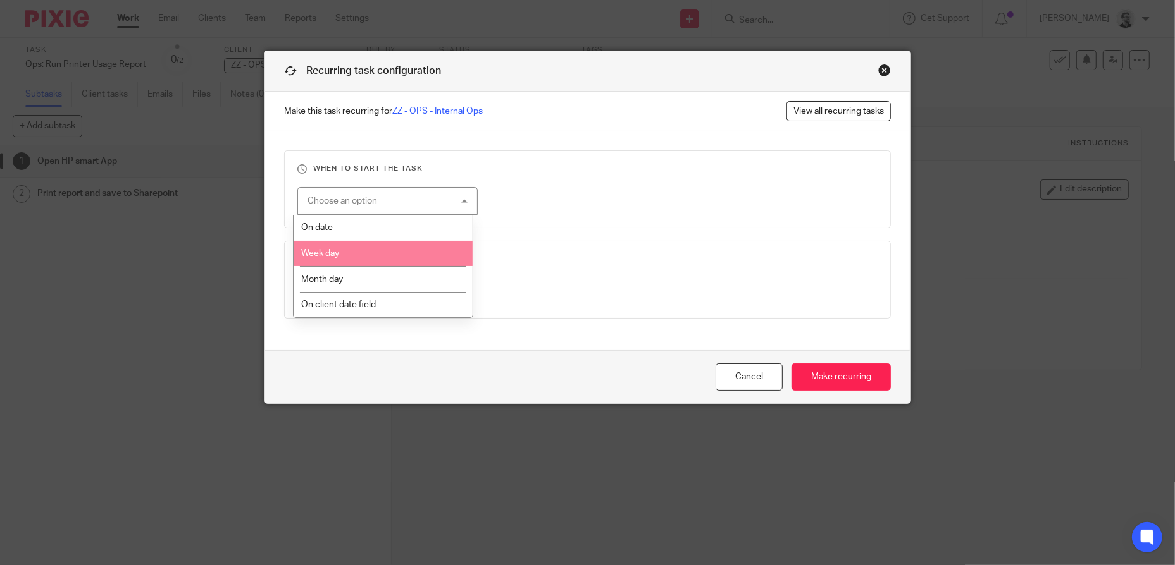
click at [408, 254] on li "Week day" at bounding box center [382, 254] width 179 height 26
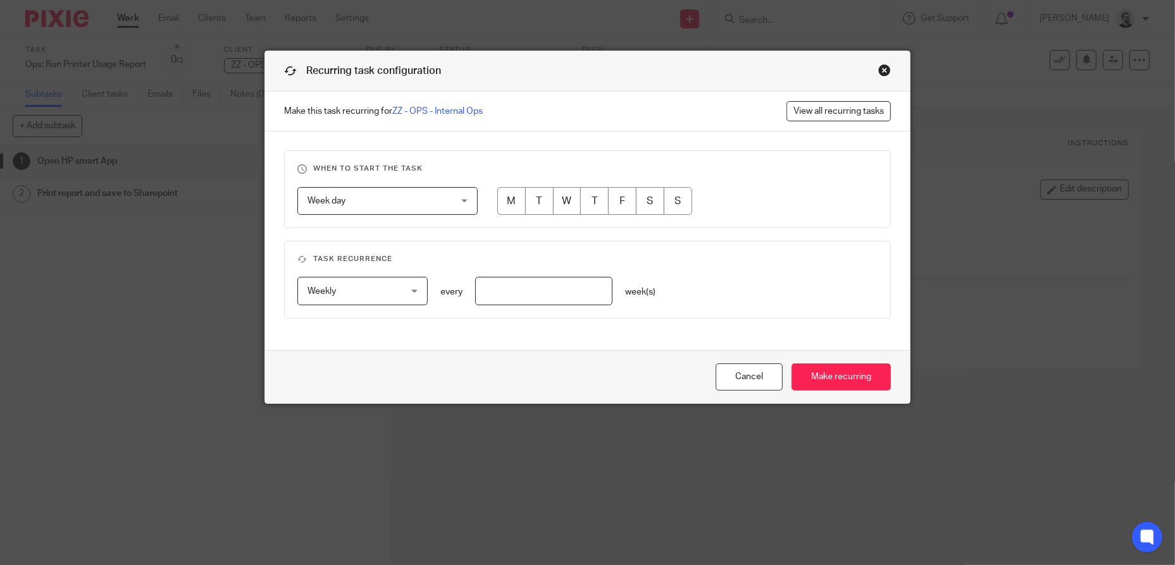
click at [597, 203] on input "radio" at bounding box center [594, 201] width 28 height 28
radio input "true"
click at [503, 291] on input "number" at bounding box center [543, 291] width 137 height 28
type input "2"
click at [722, 283] on div "Weekly Weekly No repeat Weekly Monthly Yearly weekly every 2 week(s)" at bounding box center [578, 291] width 600 height 28
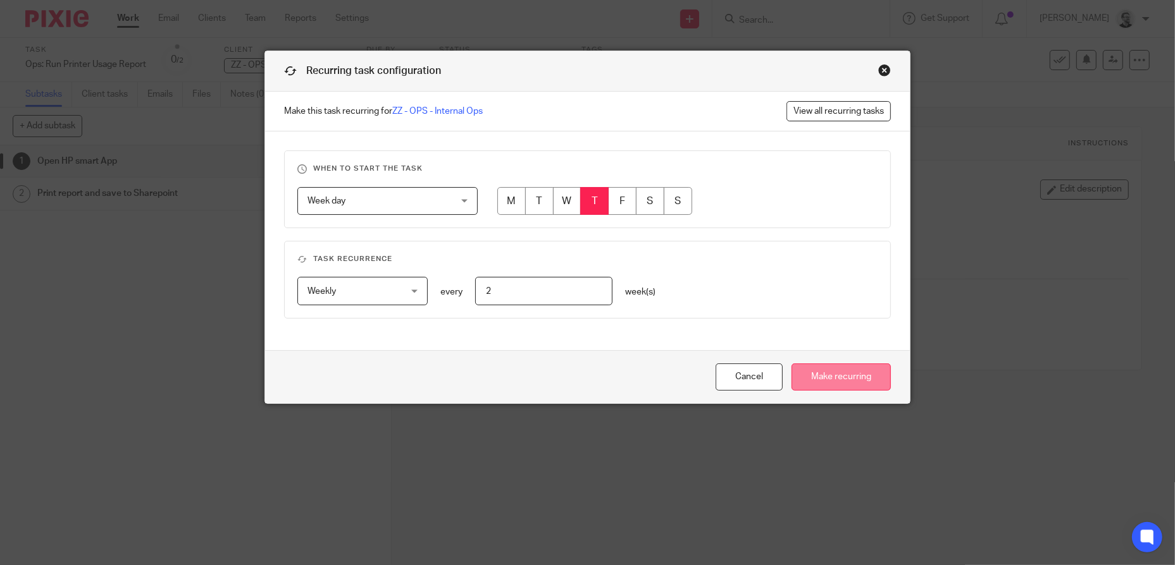
click at [833, 378] on input "Make recurring" at bounding box center [840, 377] width 99 height 27
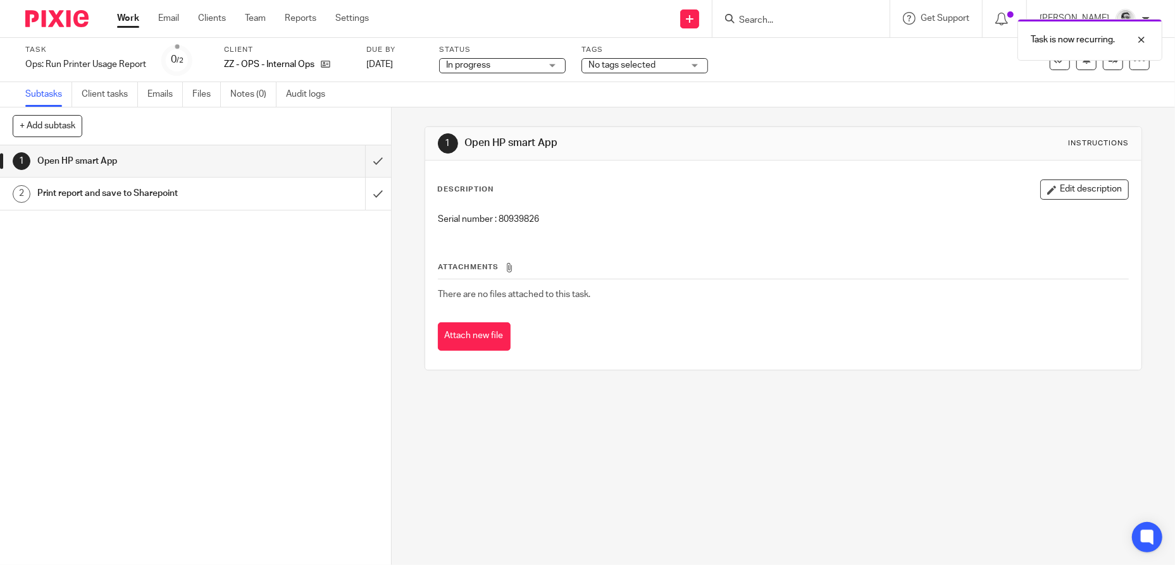
click at [860, 380] on div "1 Open HP smart App Instructions Description Edit description Serial number : 8…" at bounding box center [783, 249] width 718 height 282
click at [130, 17] on link "Work" at bounding box center [128, 18] width 22 height 13
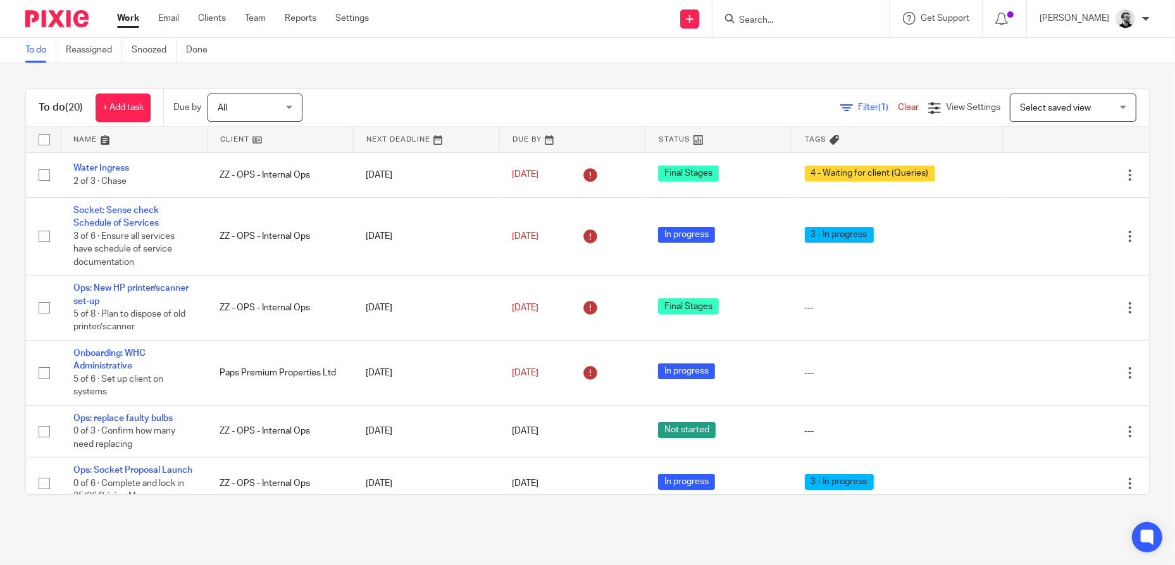
click at [821, 21] on input "Search" at bounding box center [795, 20] width 114 height 11
type input "ops"
click at [874, 50] on link at bounding box center [813, 49] width 157 height 19
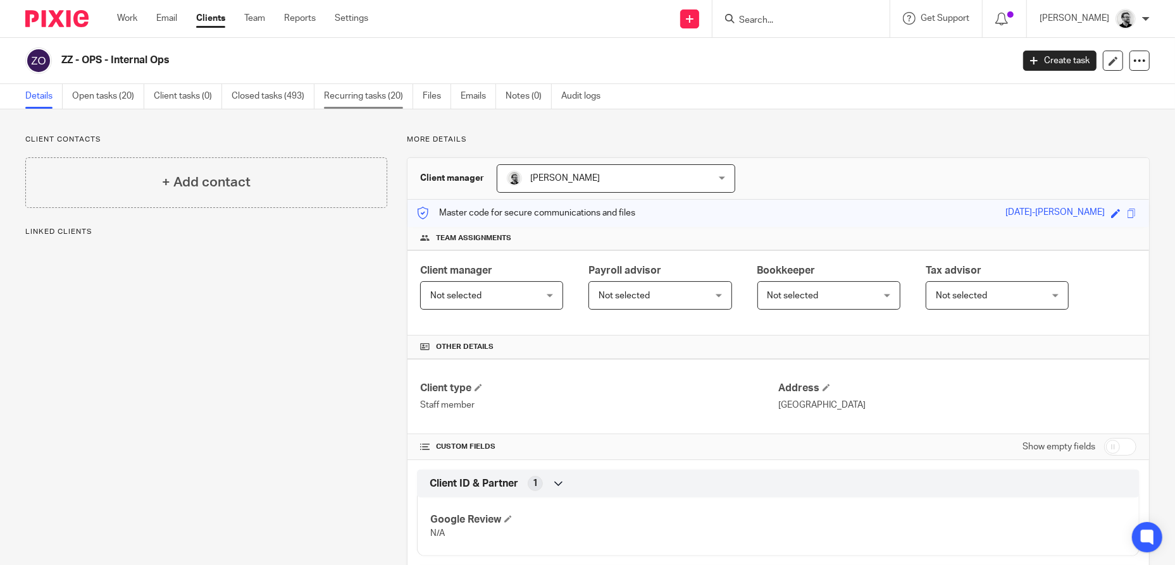
click at [369, 98] on link "Recurring tasks (20)" at bounding box center [368, 96] width 89 height 25
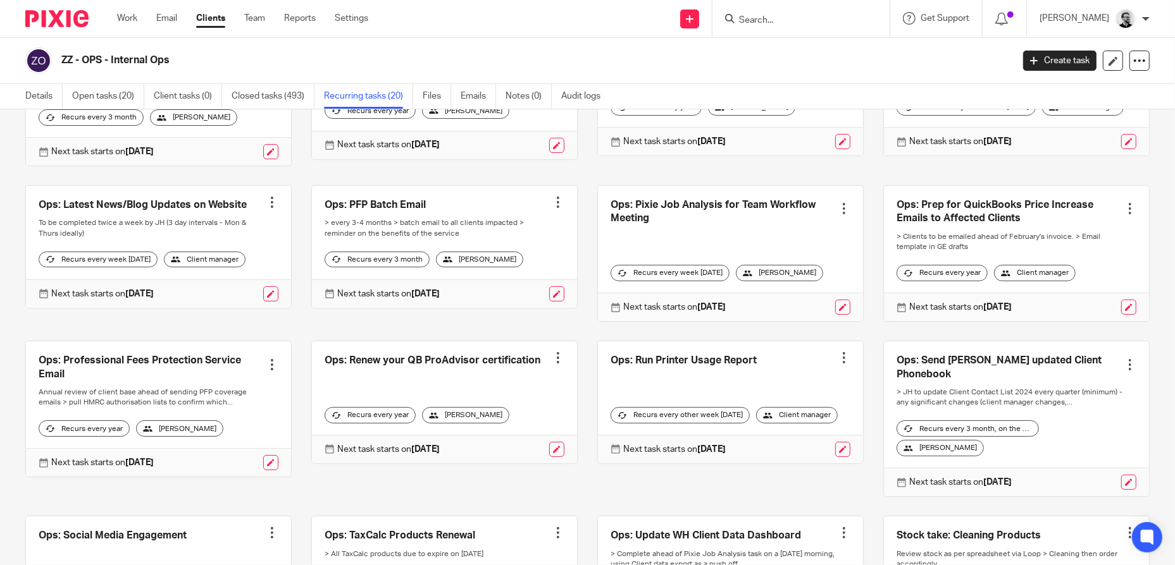
scroll to position [380, 0]
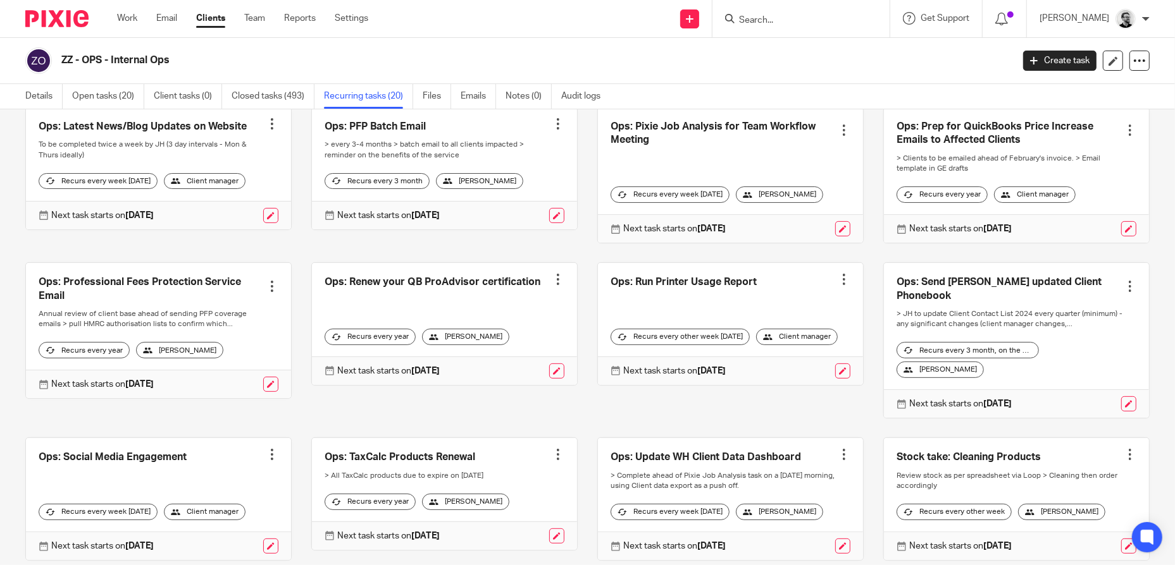
click at [756, 345] on div "Client manager" at bounding box center [797, 337] width 82 height 16
click at [837, 286] on div at bounding box center [843, 279] width 13 height 13
click at [683, 330] on link at bounding box center [730, 324] width 265 height 122
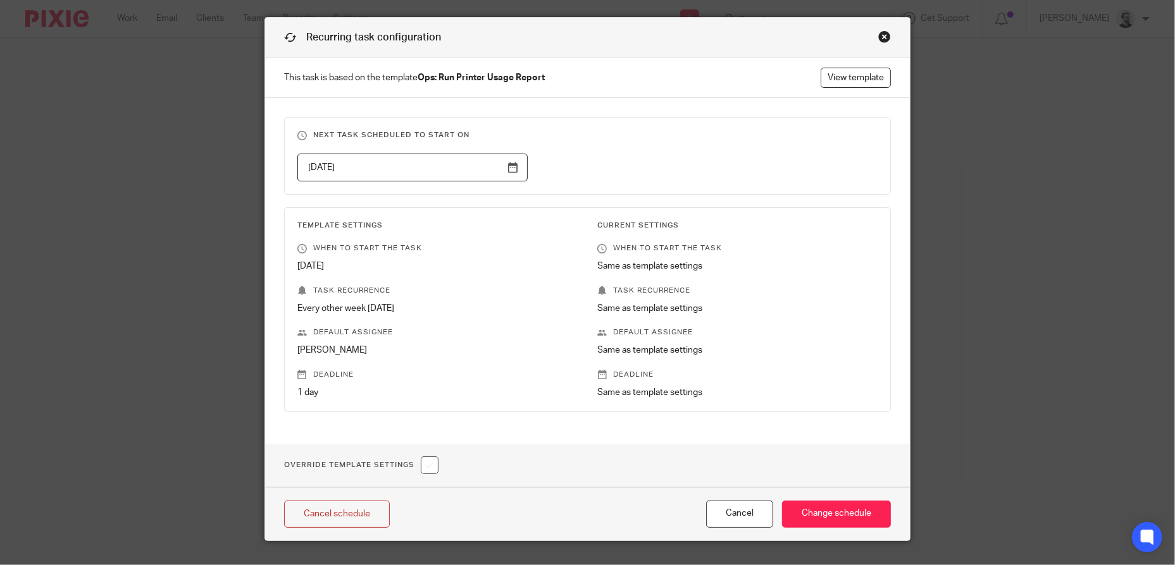
scroll to position [59, 0]
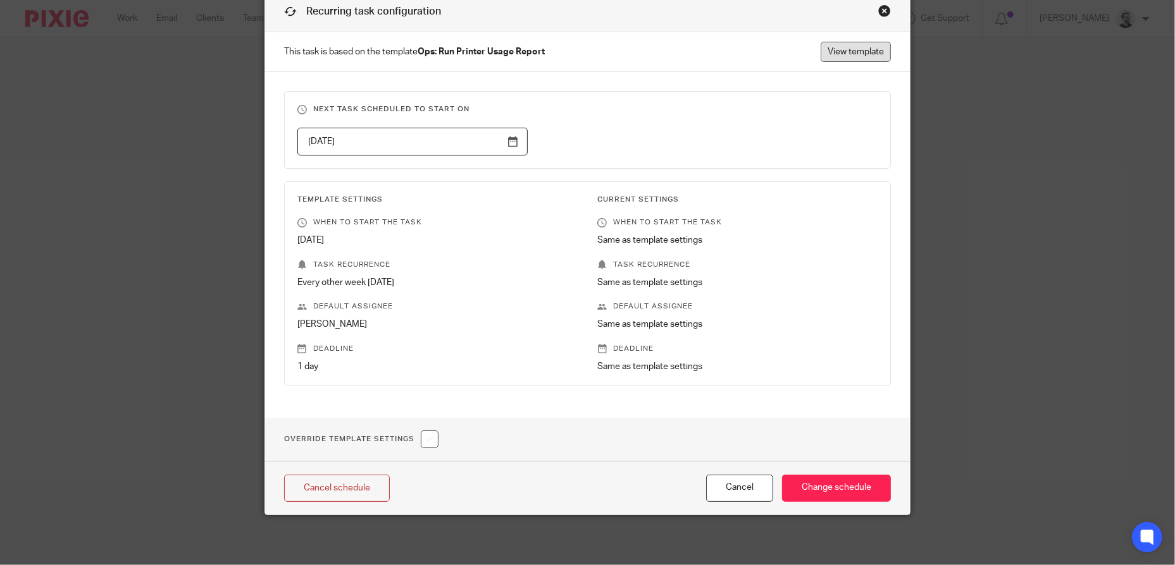
click at [836, 56] on link "View template" at bounding box center [855, 52] width 70 height 20
click at [839, 492] on input "Change schedule" at bounding box center [836, 488] width 109 height 27
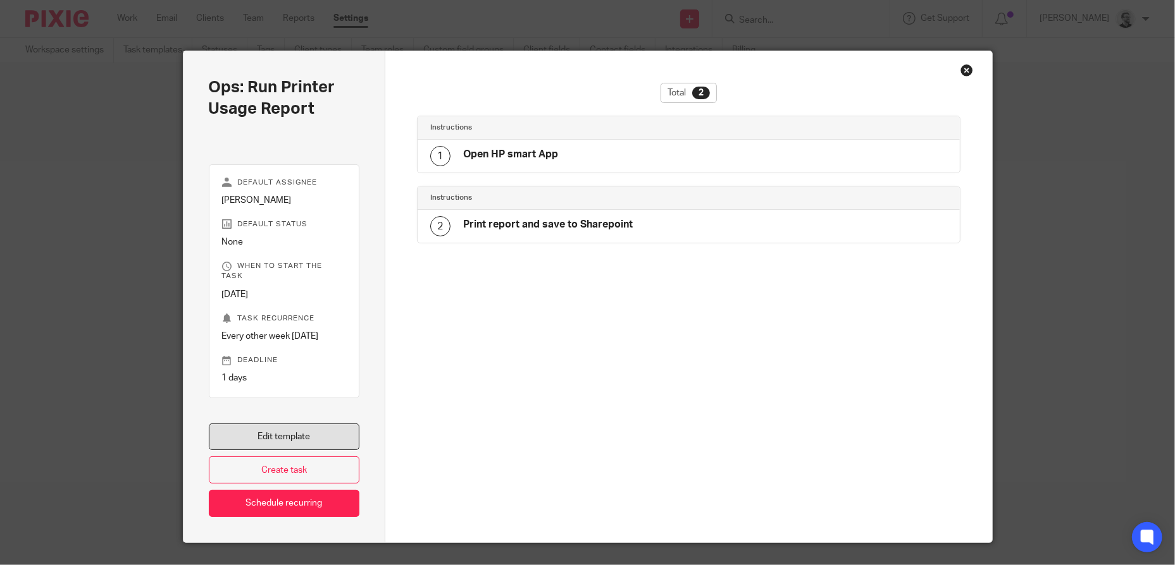
click at [309, 427] on link "Edit template" at bounding box center [284, 437] width 151 height 27
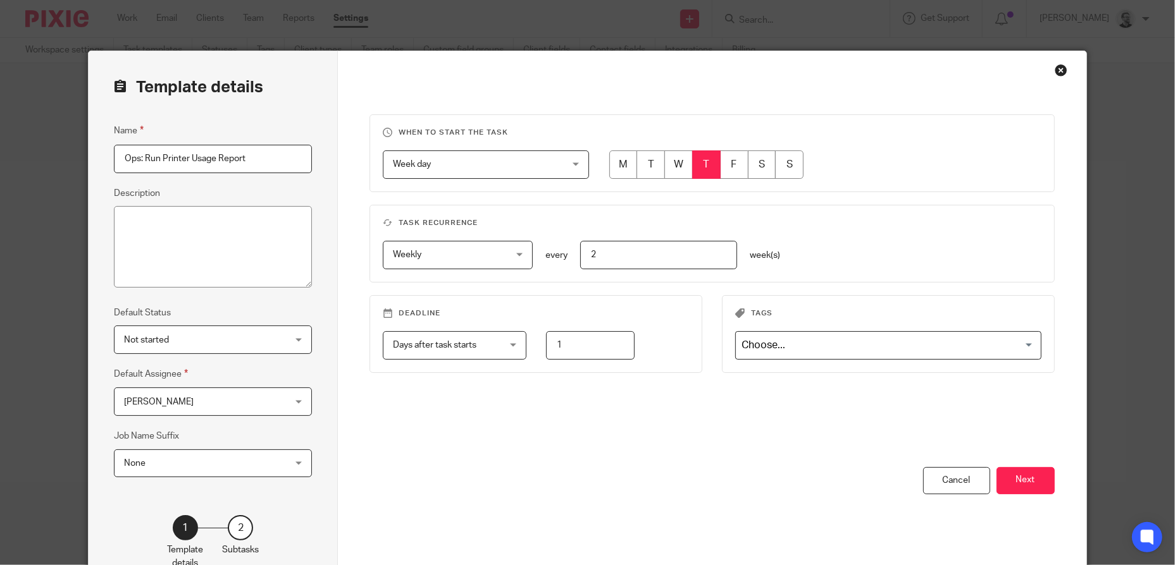
click at [275, 407] on div "Jack Harding Jack Harding" at bounding box center [213, 402] width 198 height 28
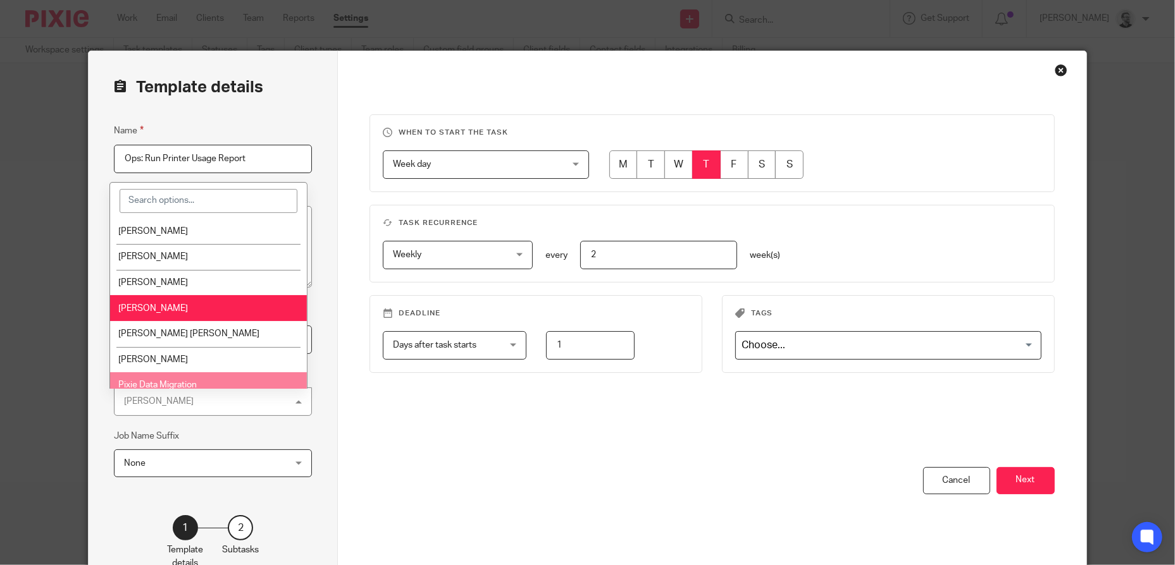
scroll to position [190, 0]
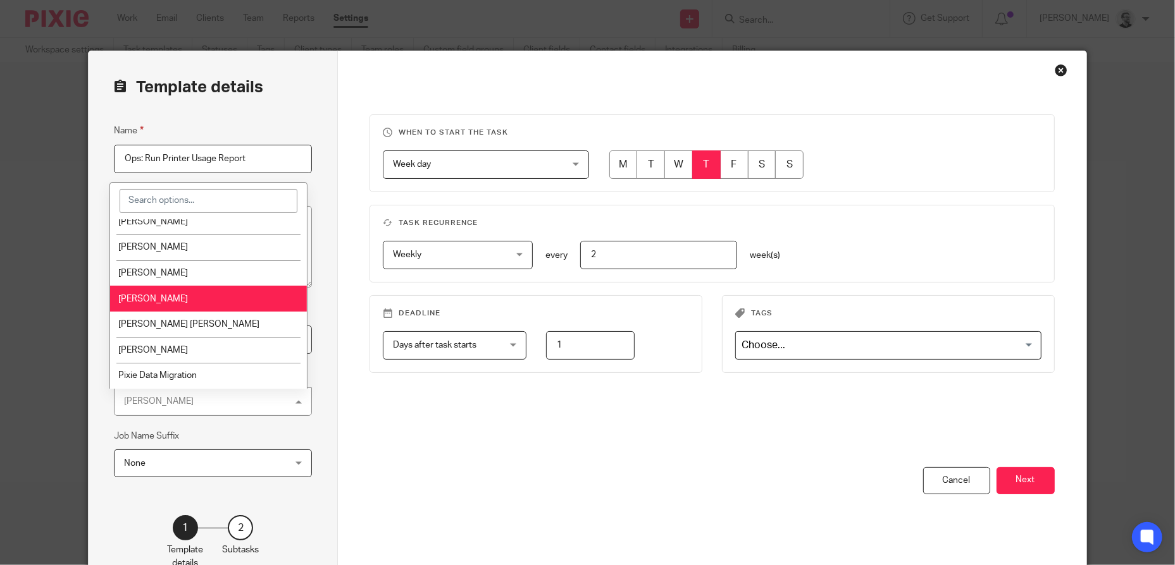
click at [196, 294] on li "[PERSON_NAME]" at bounding box center [208, 299] width 197 height 26
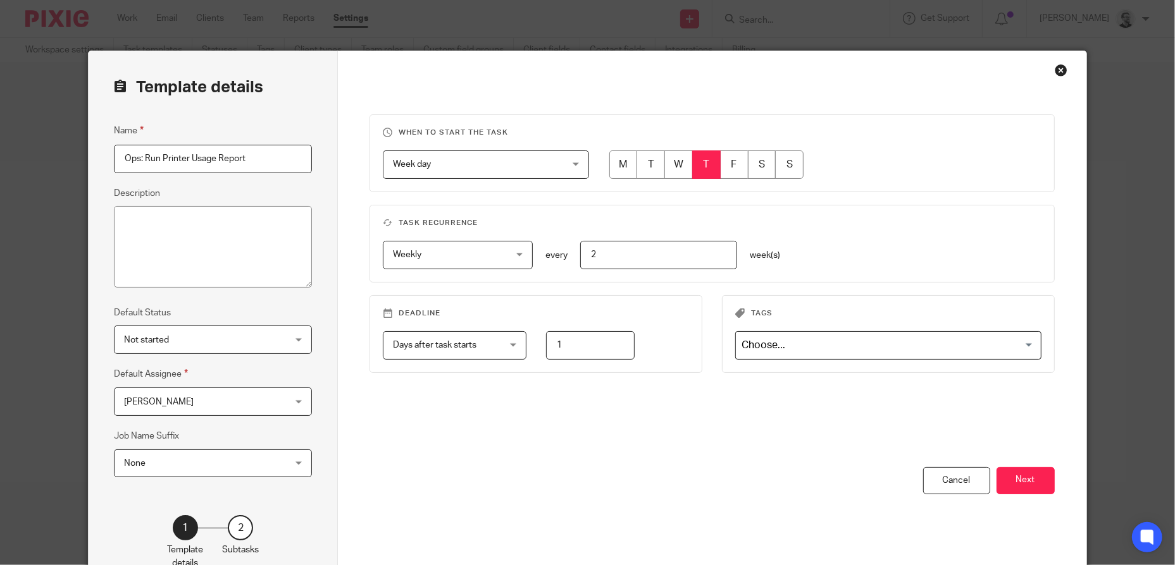
click at [258, 340] on span "Not started" at bounding box center [199, 339] width 150 height 27
click at [311, 298] on div "Template details Name Ops: Run Printer Usage Report Description Default Status …" at bounding box center [213, 323] width 249 height 544
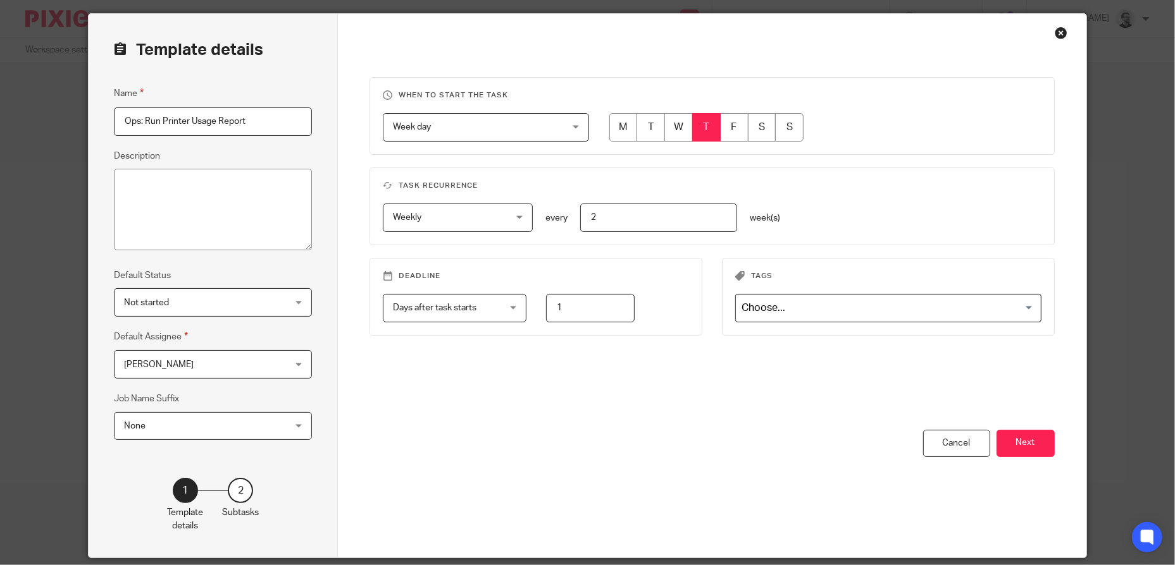
scroll to position [63, 0]
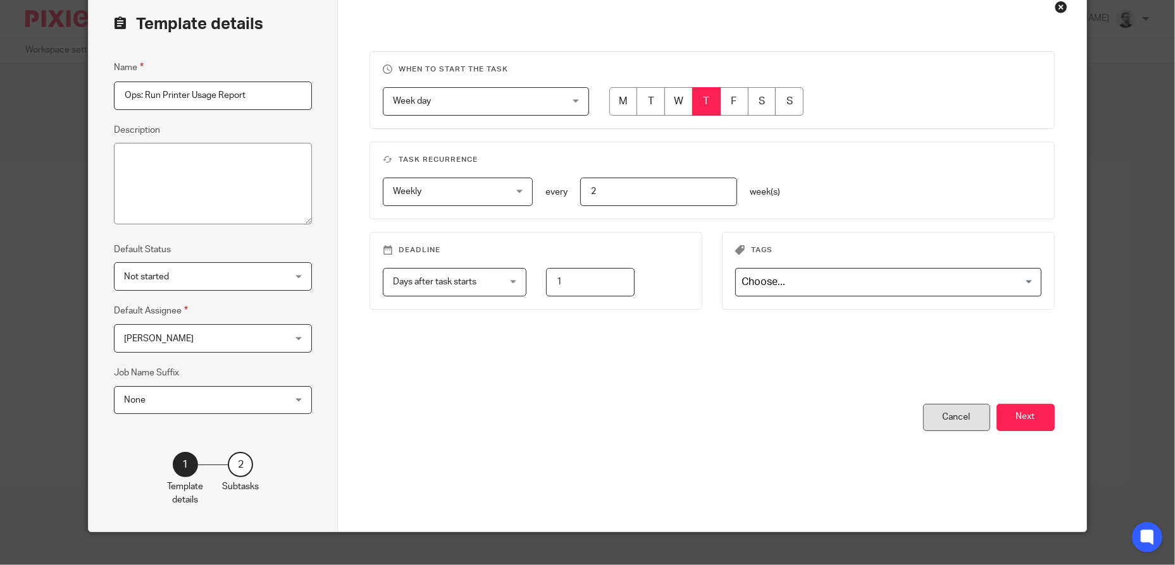
click at [953, 419] on div "Cancel" at bounding box center [956, 417] width 67 height 27
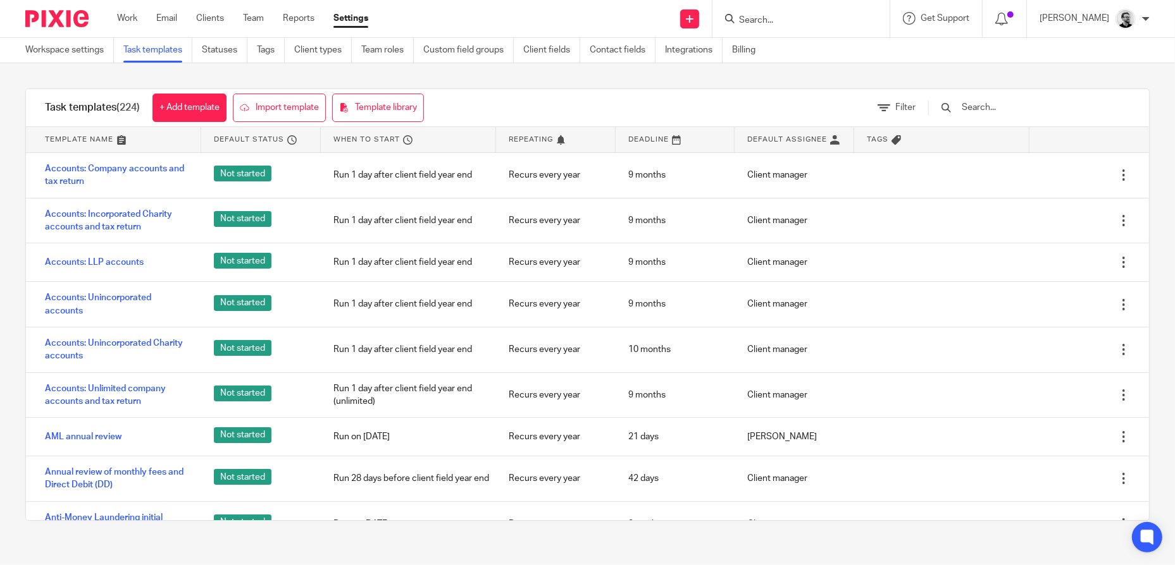
click at [541, 90] on div "Task templates (224) + Add template Import template Template library Filter" at bounding box center [587, 108] width 1123 height 38
click at [124, 20] on link "Work" at bounding box center [127, 18] width 20 height 13
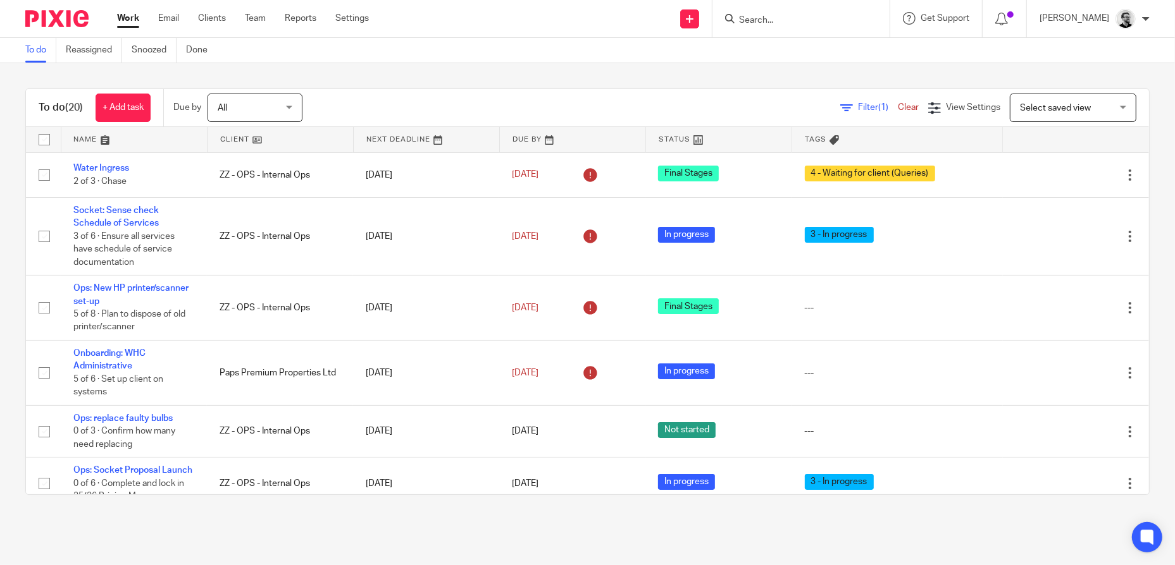
click at [798, 19] on input "Search" at bounding box center [795, 20] width 114 height 11
click at [350, 17] on link "Settings" at bounding box center [352, 18] width 34 height 13
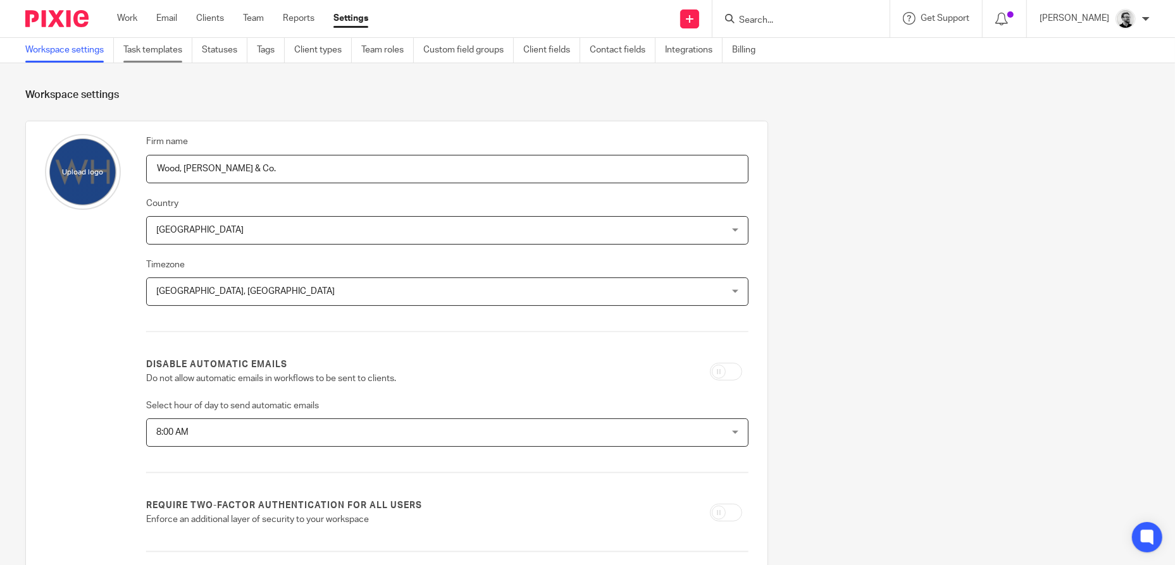
click at [147, 50] on link "Task templates" at bounding box center [157, 50] width 69 height 25
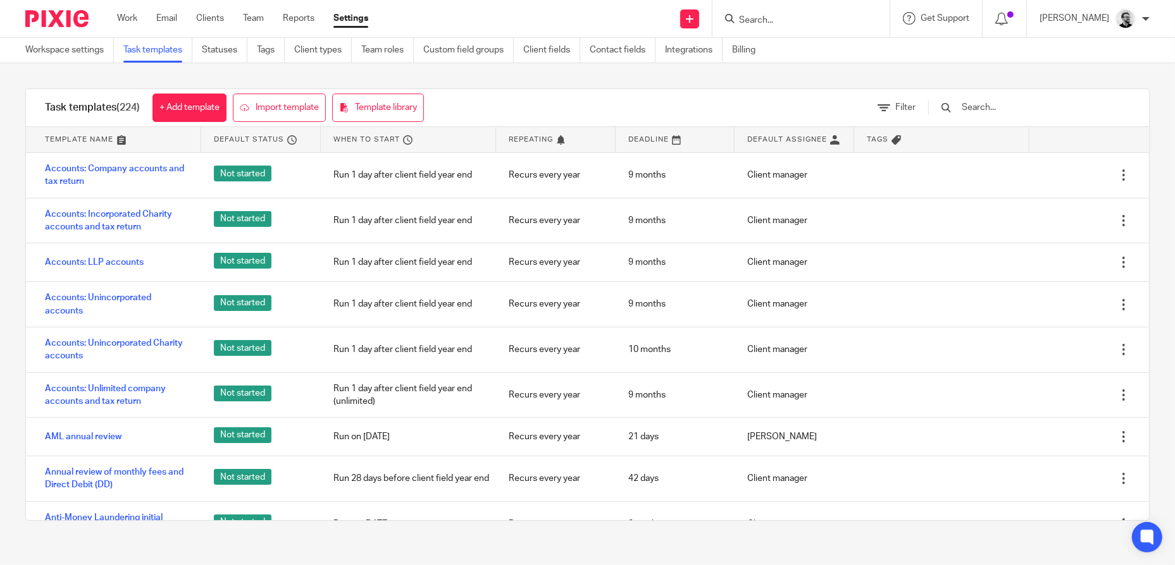
click at [1000, 111] on input "text" at bounding box center [1033, 108] width 147 height 14
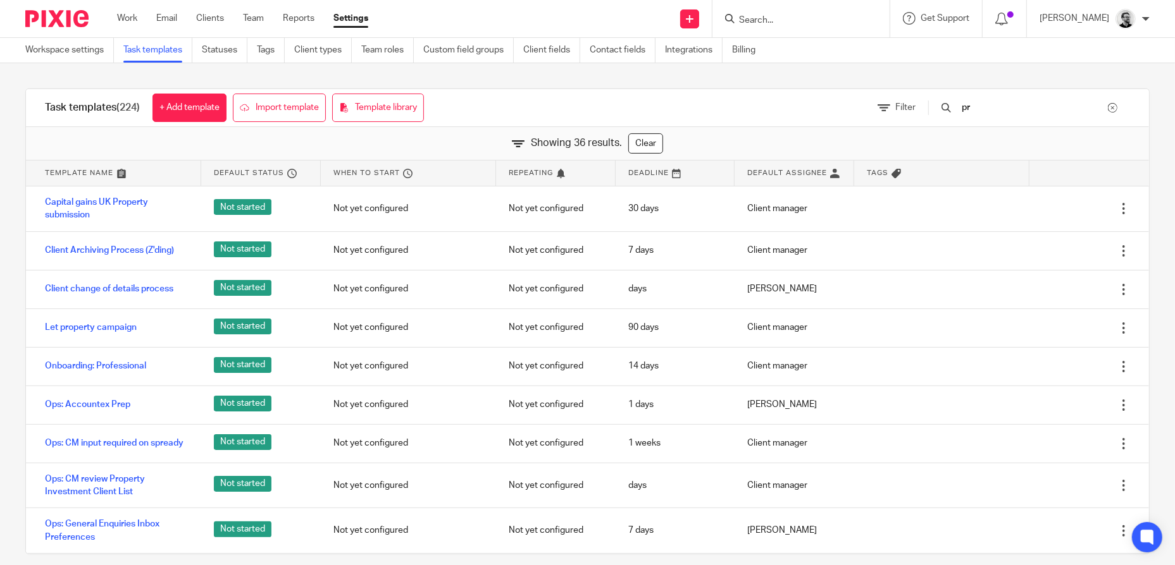
type input "p"
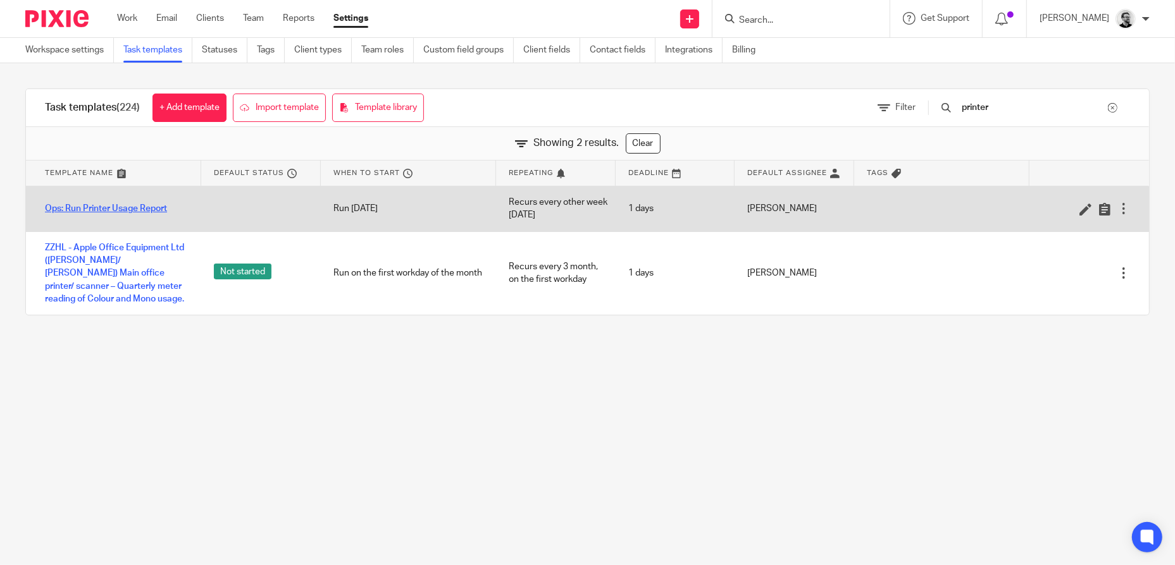
type input "printer"
click at [118, 207] on link "Ops: Run Printer Usage Report" at bounding box center [106, 208] width 122 height 13
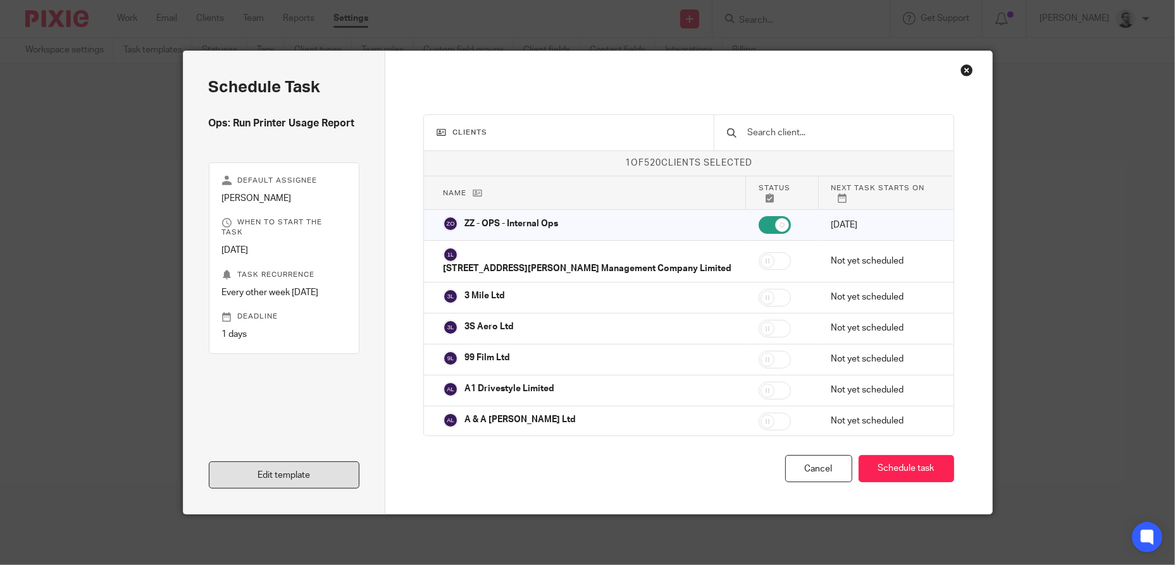
click at [284, 473] on link "Edit template" at bounding box center [284, 475] width 151 height 27
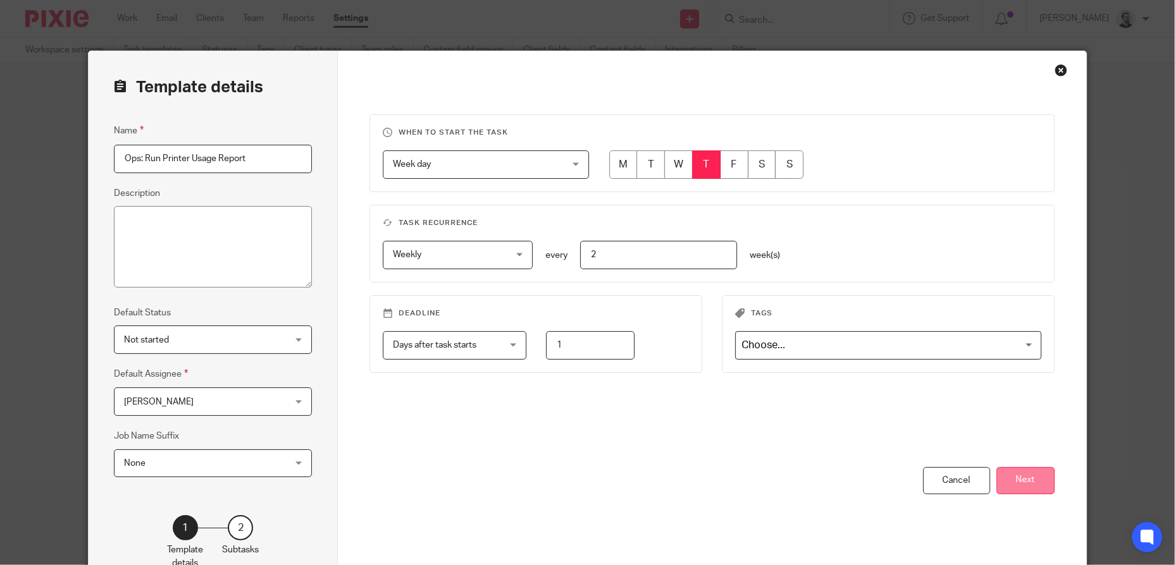
click at [1036, 483] on button "Next" at bounding box center [1025, 480] width 58 height 27
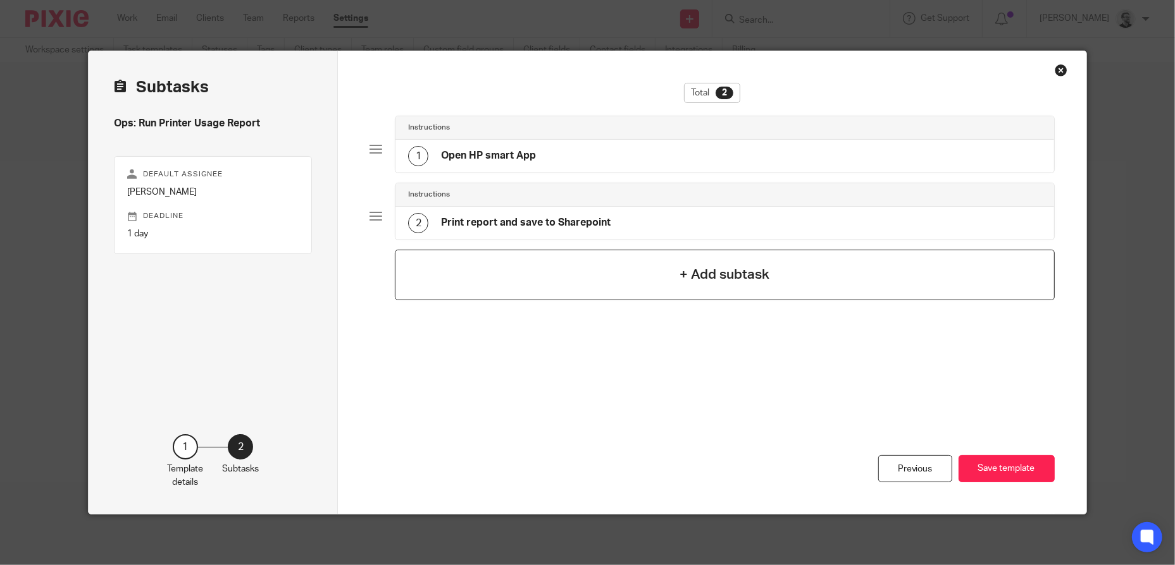
click at [665, 275] on div "+ Add subtask" at bounding box center [724, 275] width 659 height 51
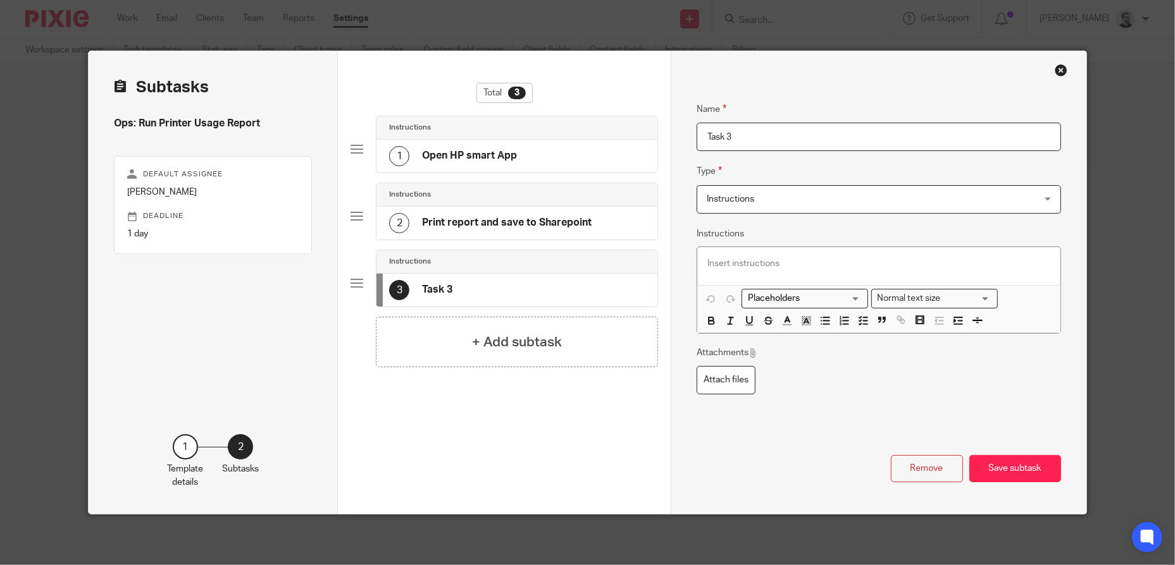
drag, startPoint x: 744, startPoint y: 140, endPoint x: 580, endPoint y: 140, distance: 163.8
click at [580, 142] on div "Subtasks Ops: Run Printer Usage Report Default assignee [PERSON_NAME] Deadline …" at bounding box center [587, 282] width 997 height 463
type input "Update tracker"
click at [788, 258] on p at bounding box center [878, 263] width 343 height 13
click at [1016, 471] on button "Save subtask" at bounding box center [1015, 468] width 92 height 27
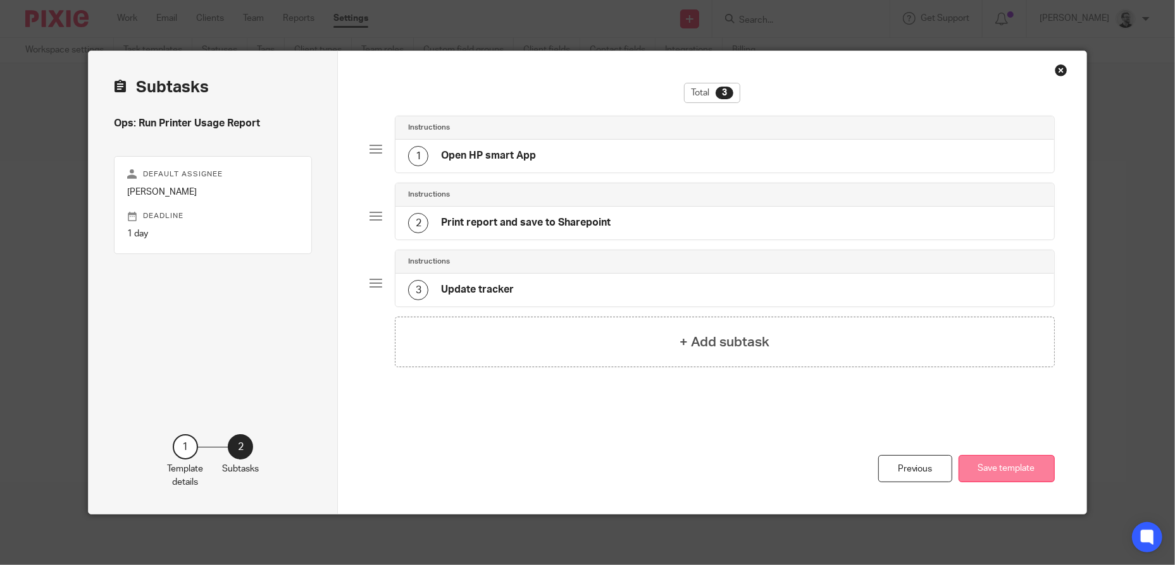
click at [1021, 470] on button "Save template" at bounding box center [1006, 468] width 96 height 27
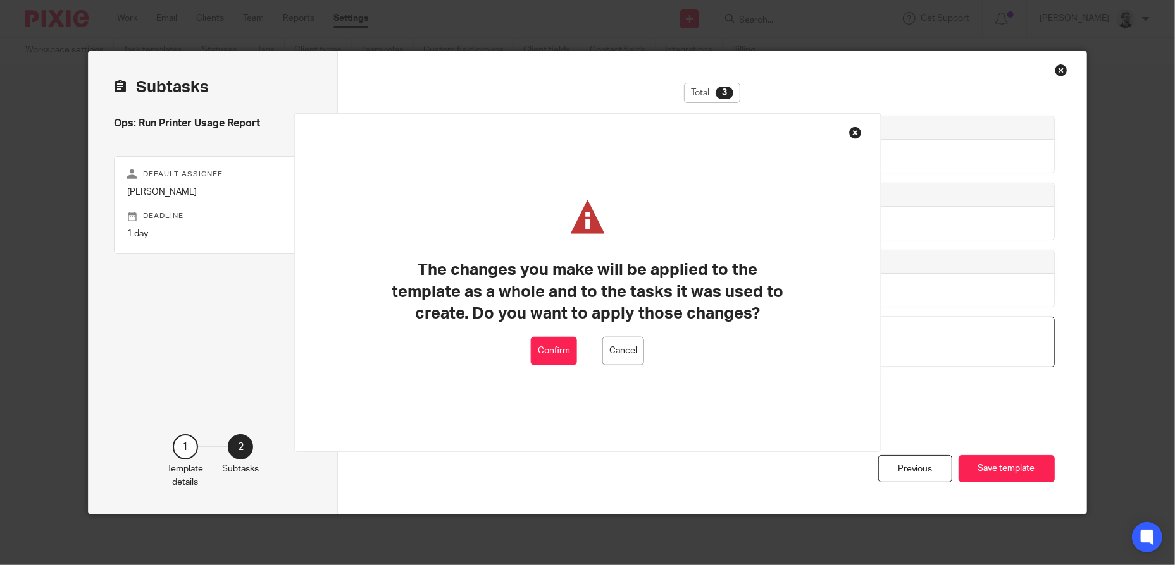
click at [564, 356] on button "Confirm" at bounding box center [554, 351] width 46 height 28
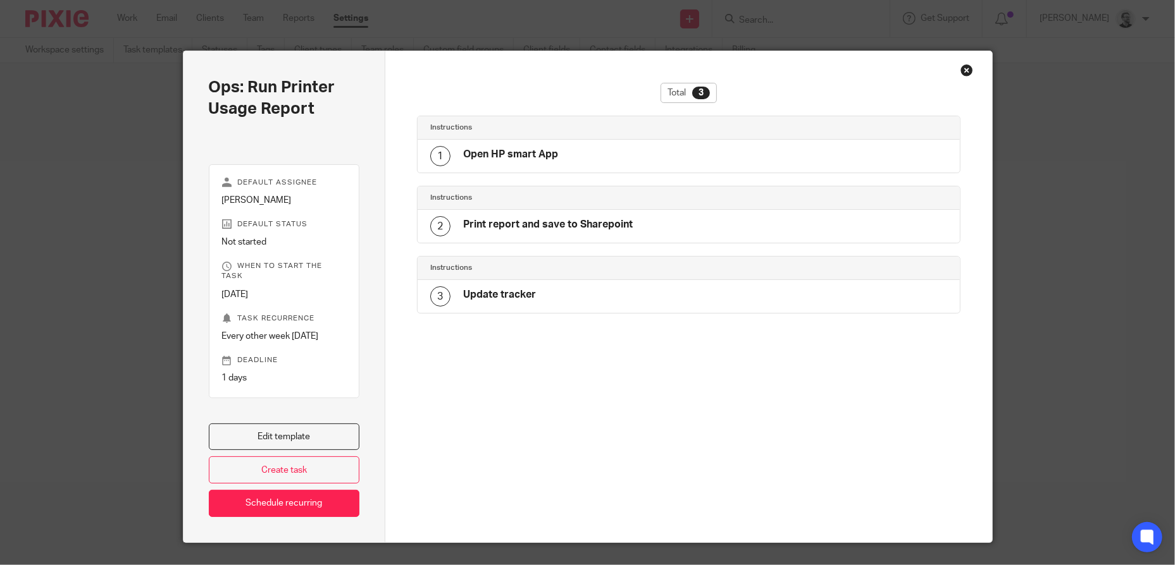
drag, startPoint x: 961, startPoint y: 70, endPoint x: 946, endPoint y: 121, distance: 53.3
click at [961, 70] on div "Close this dialog window" at bounding box center [966, 70] width 13 height 13
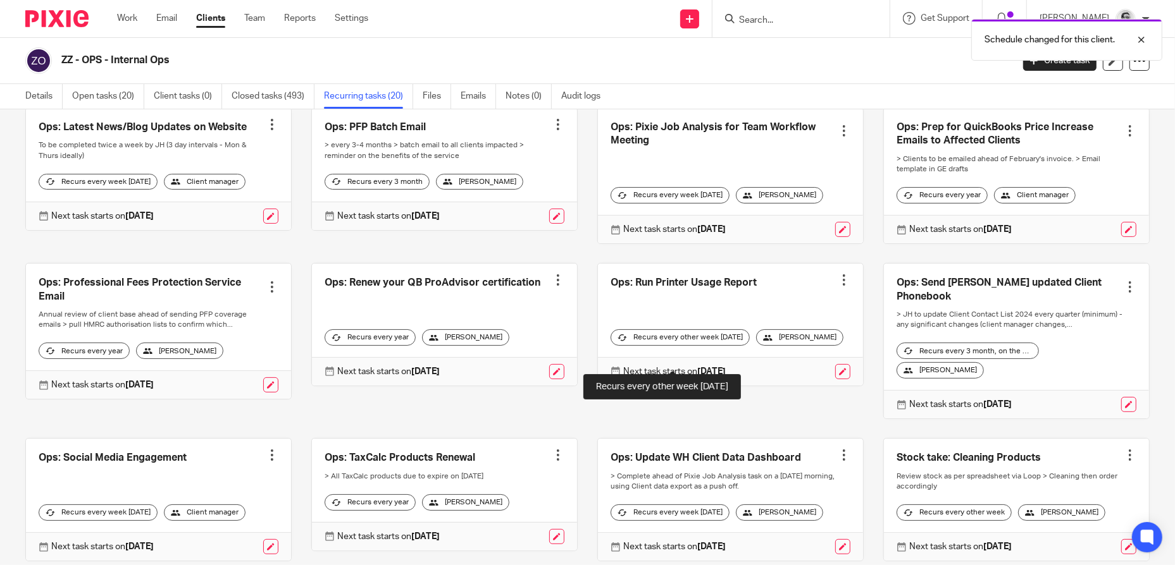
scroll to position [380, 0]
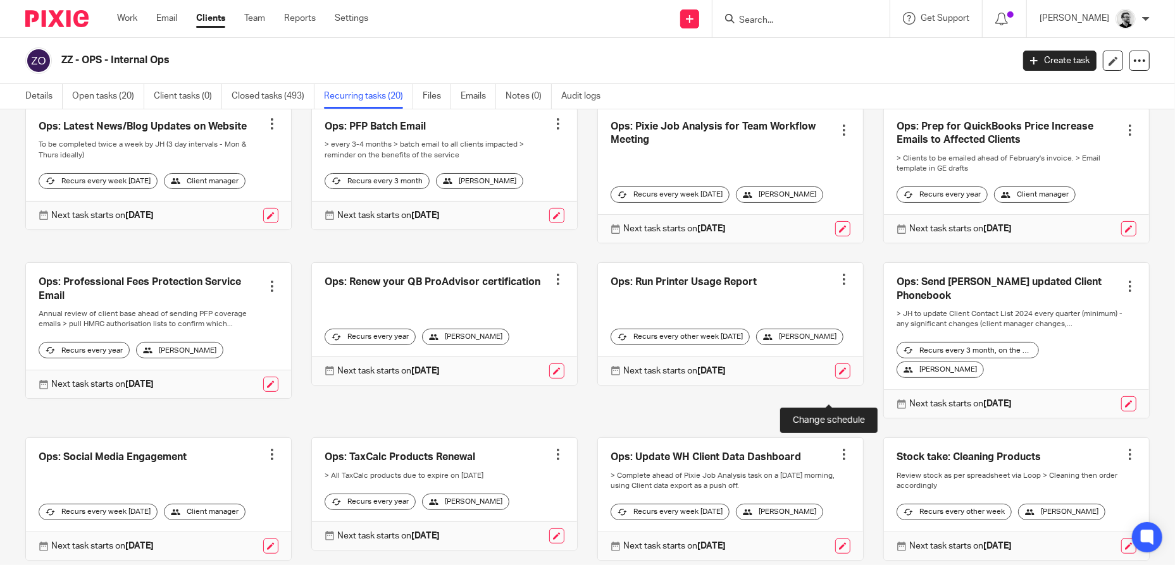
click at [835, 379] on link at bounding box center [842, 371] width 15 height 15
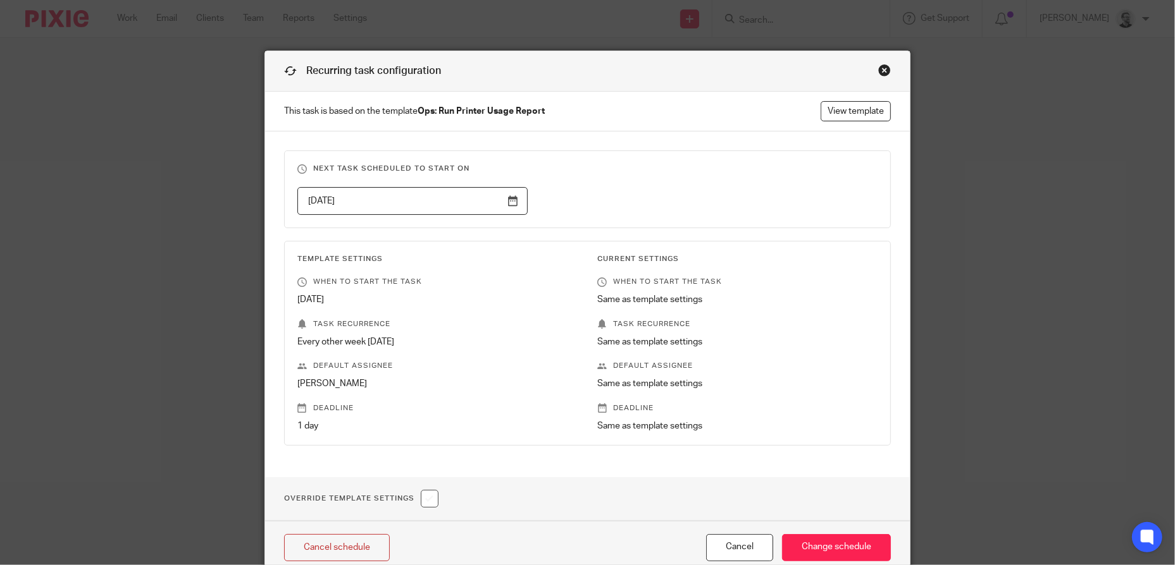
click at [414, 204] on input "[DATE]" at bounding box center [412, 201] width 230 height 28
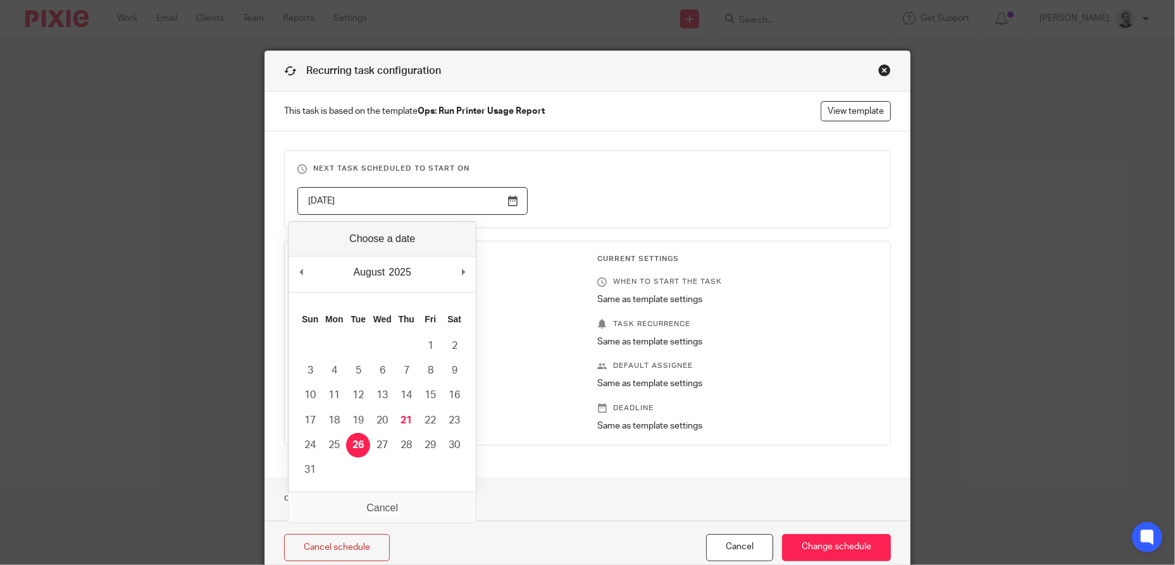
click at [473, 206] on input "[DATE]" at bounding box center [412, 201] width 230 height 28
type input "[DATE]"
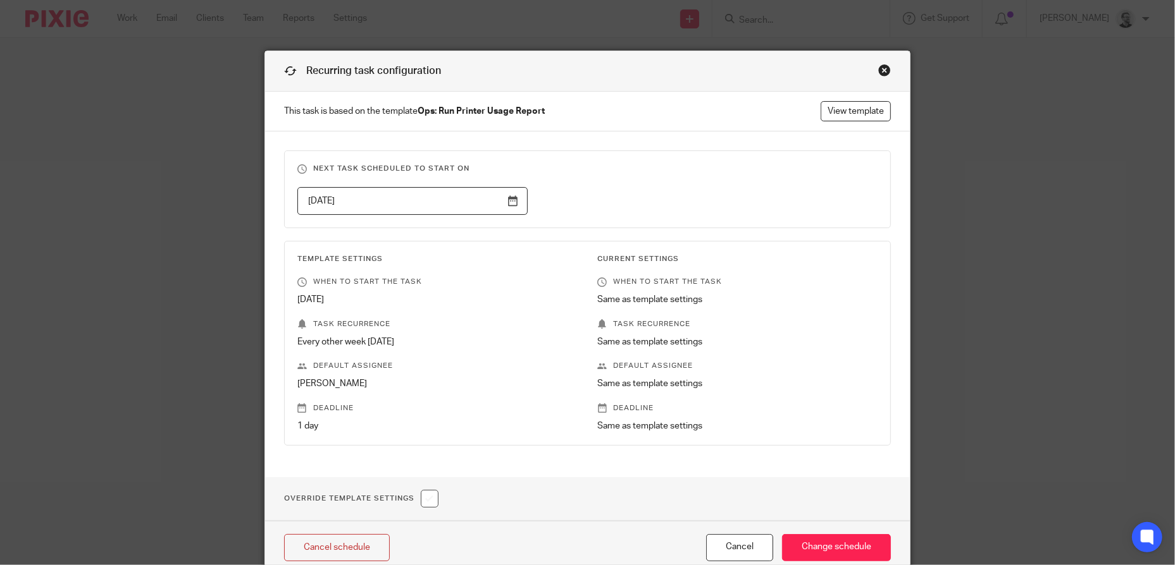
click at [630, 195] on div "2025-08-25" at bounding box center [578, 201] width 600 height 28
click at [424, 501] on input "checkbox" at bounding box center [430, 499] width 18 height 18
checkbox input "true"
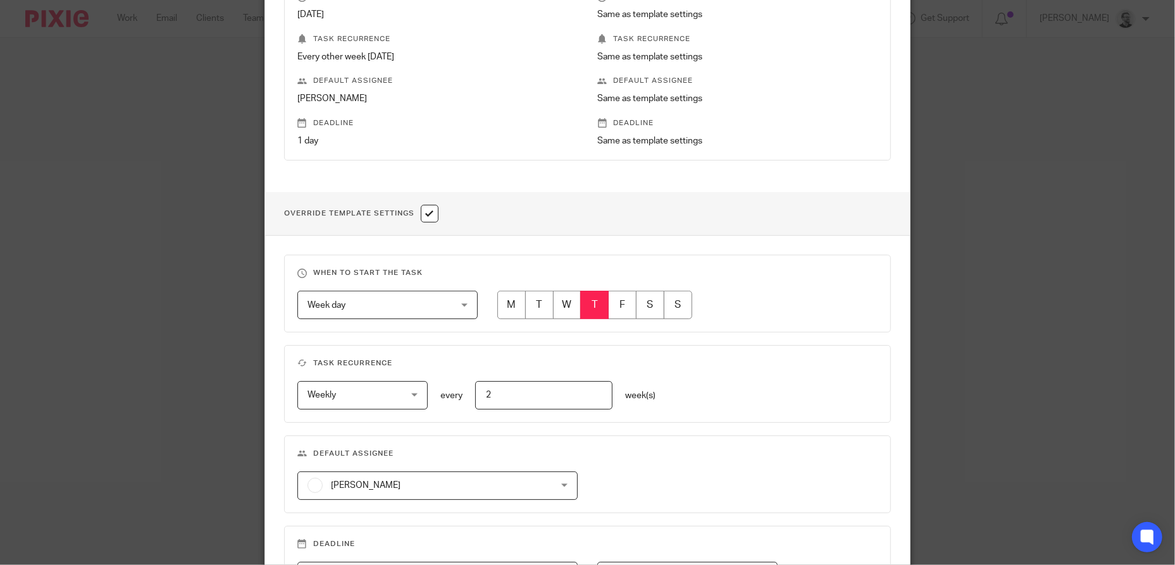
scroll to position [316, 0]
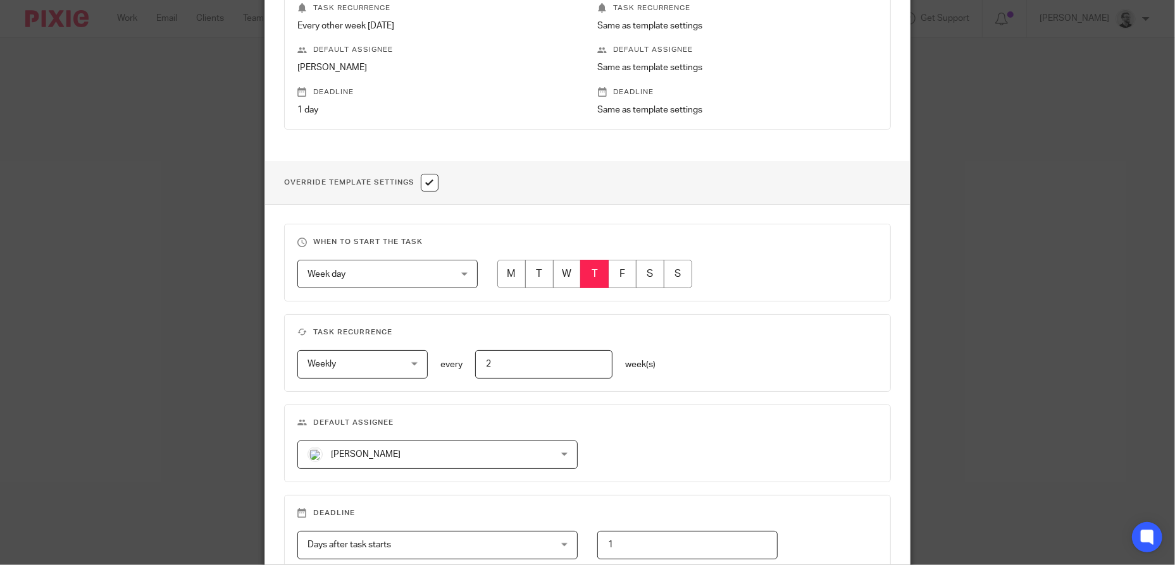
click at [501, 277] on input "radio" at bounding box center [511, 274] width 28 height 28
radio input "true"
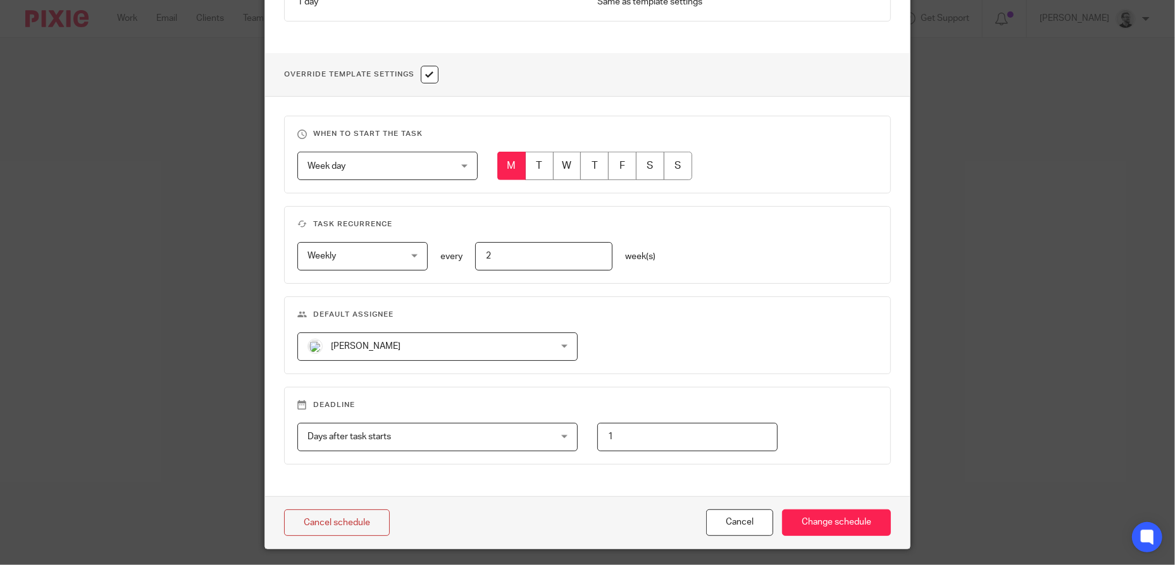
scroll to position [443, 0]
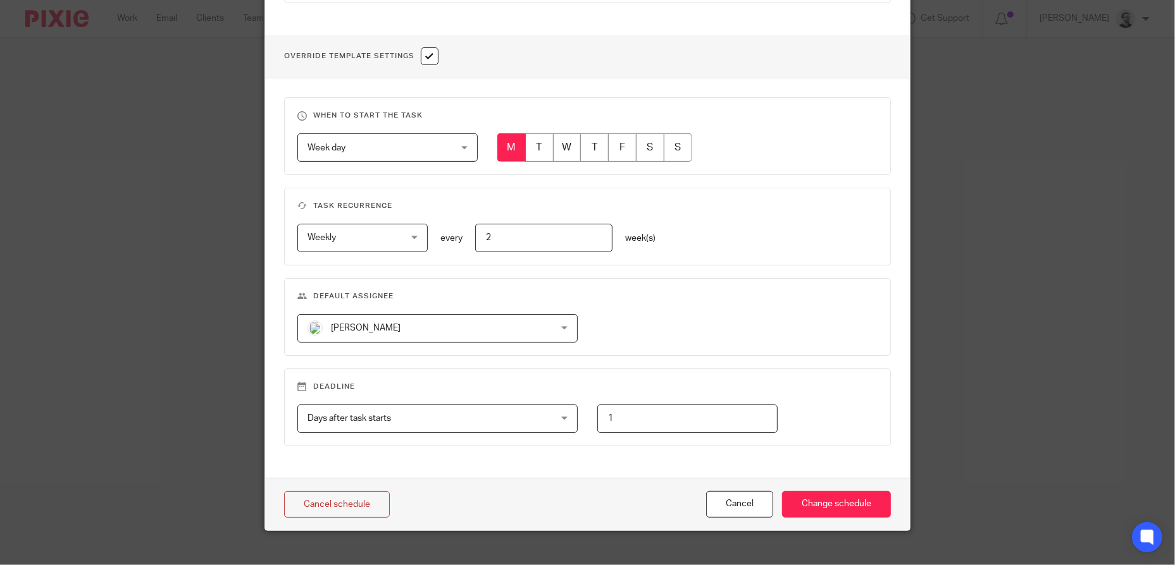
click at [510, 237] on input "2" at bounding box center [543, 238] width 137 height 28
drag, startPoint x: 514, startPoint y: 237, endPoint x: 461, endPoint y: 239, distance: 53.2
click at [462, 238] on div "2" at bounding box center [537, 238] width 150 height 28
type input "1"
click at [796, 211] on fieldset "Task recurrence Weekly Weekly No repeat Weekly Monthly Yearly weekly every 1 we…" at bounding box center [587, 227] width 607 height 78
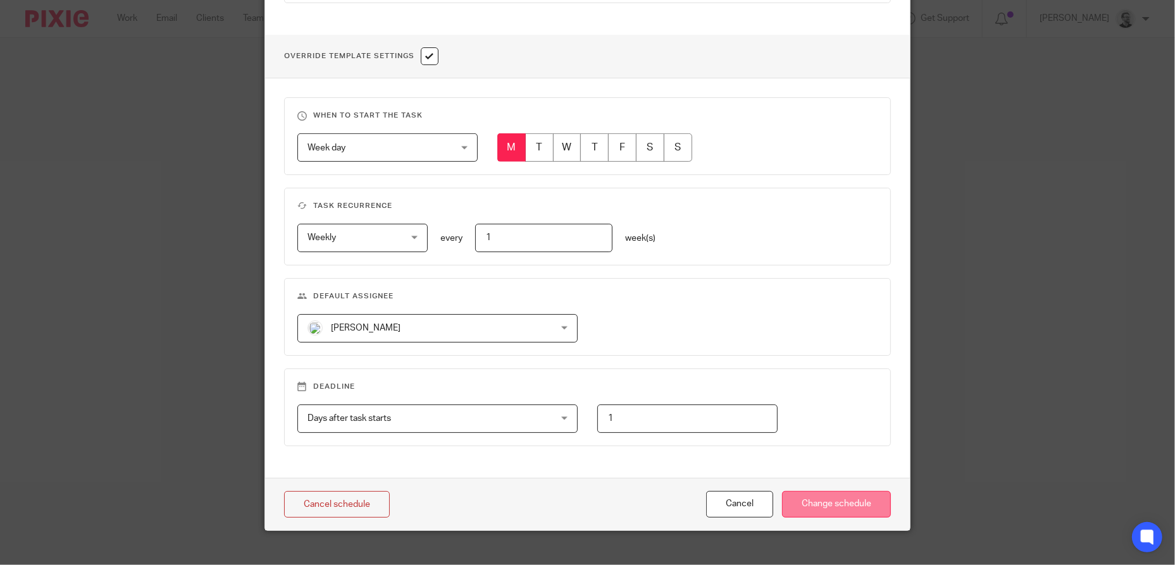
click at [838, 501] on input "Change schedule" at bounding box center [836, 504] width 109 height 27
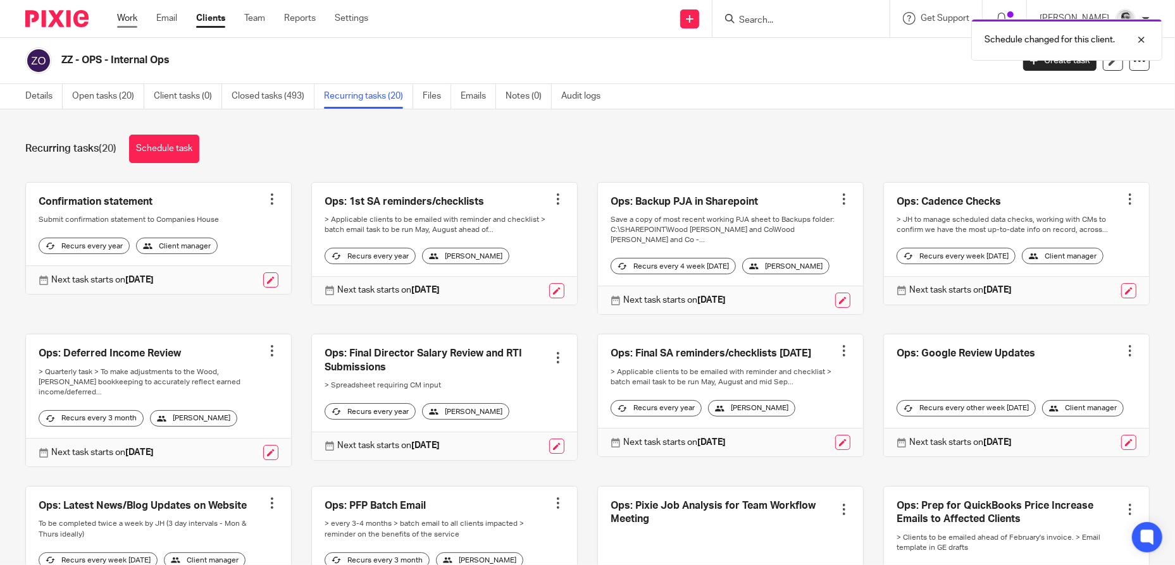
click at [124, 18] on link "Work" at bounding box center [127, 18] width 20 height 13
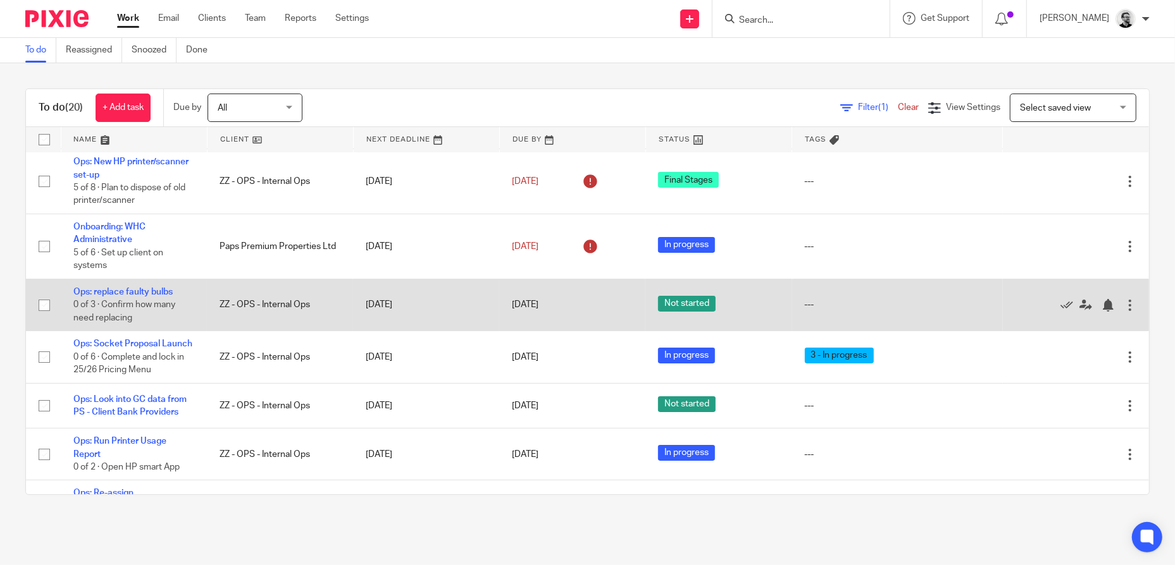
scroll to position [190, 0]
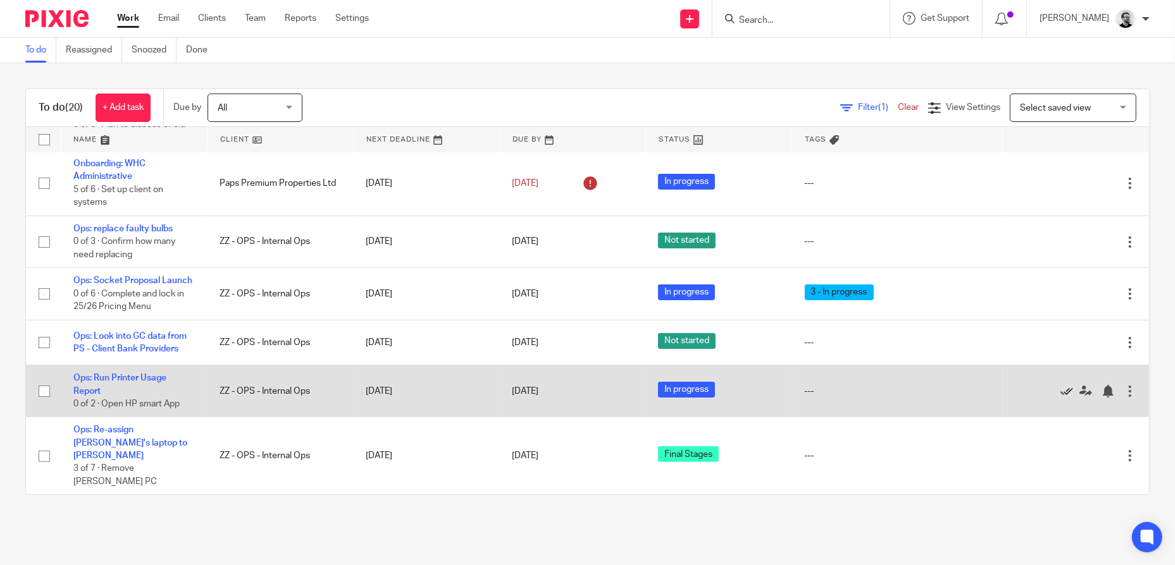
click at [1060, 398] on icon at bounding box center [1066, 391] width 13 height 13
